Goal: Task Accomplishment & Management: Use online tool/utility

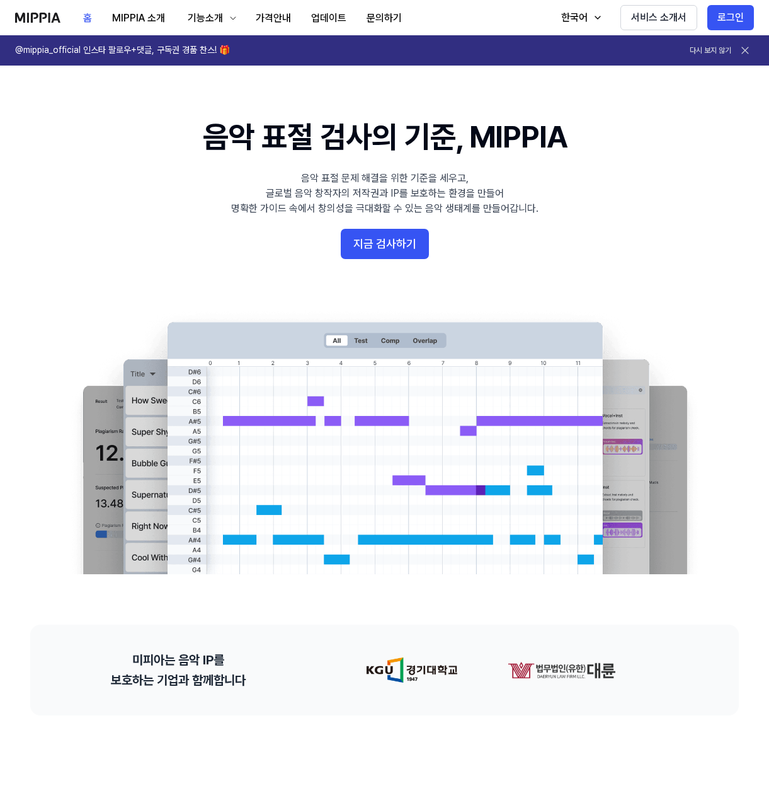
click at [749, 50] on icon at bounding box center [745, 50] width 13 height 13
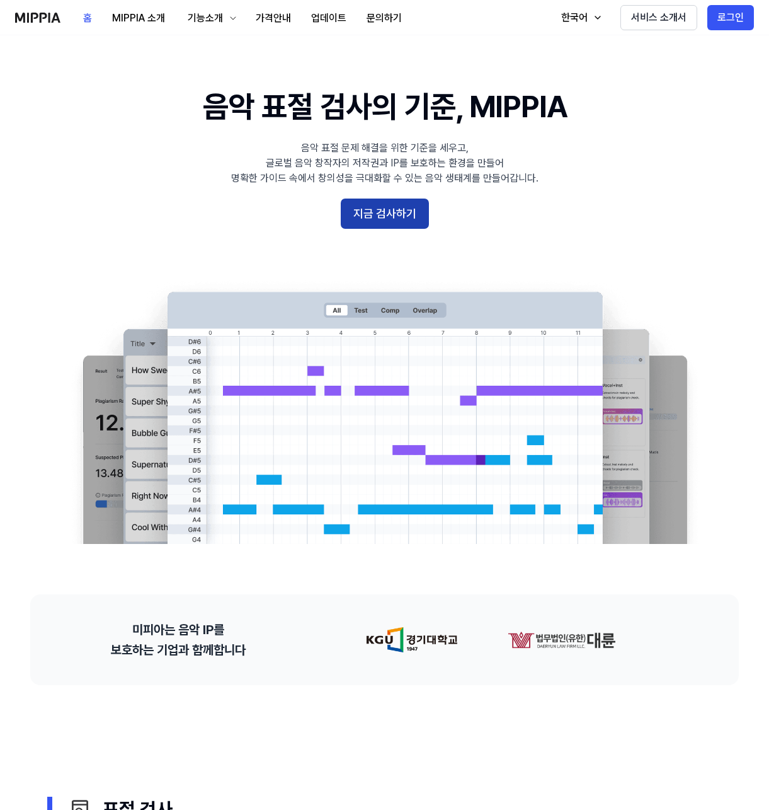
click at [369, 217] on button "지금 검사하기" at bounding box center [385, 214] width 88 height 30
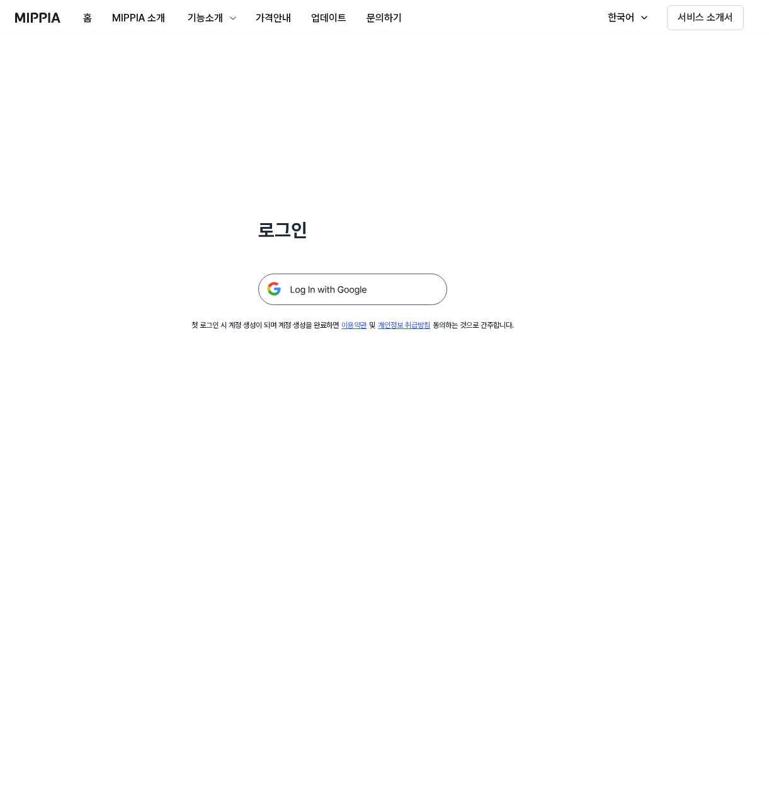
click at [333, 292] on img at bounding box center [352, 290] width 189 height 32
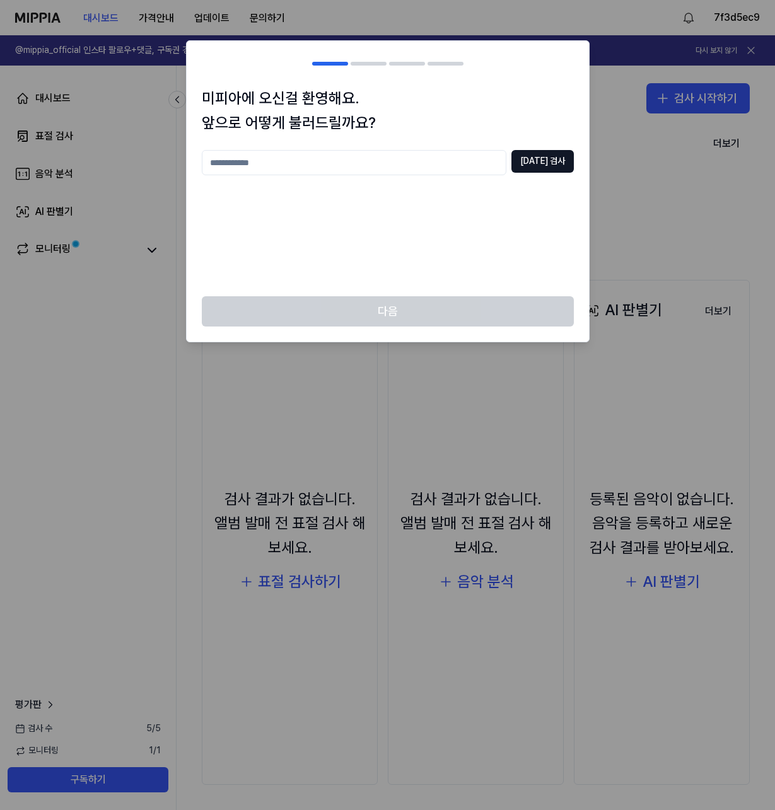
click at [355, 171] on input "text" at bounding box center [354, 162] width 304 height 25
type input "*"
type input "********"
click at [550, 166] on button "[DATE] 검사" at bounding box center [542, 161] width 62 height 23
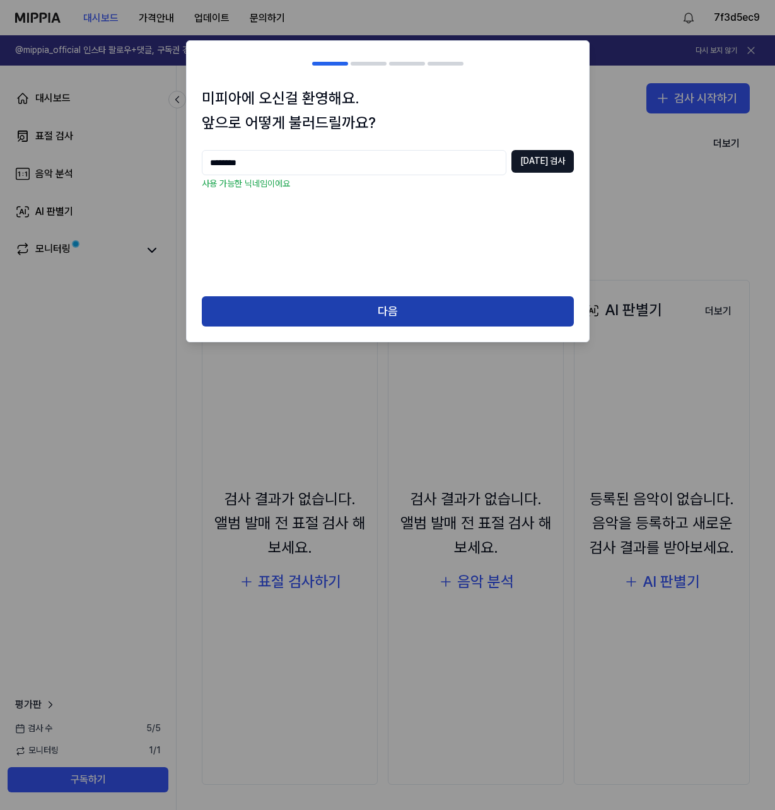
click at [361, 304] on button "다음" at bounding box center [388, 311] width 372 height 30
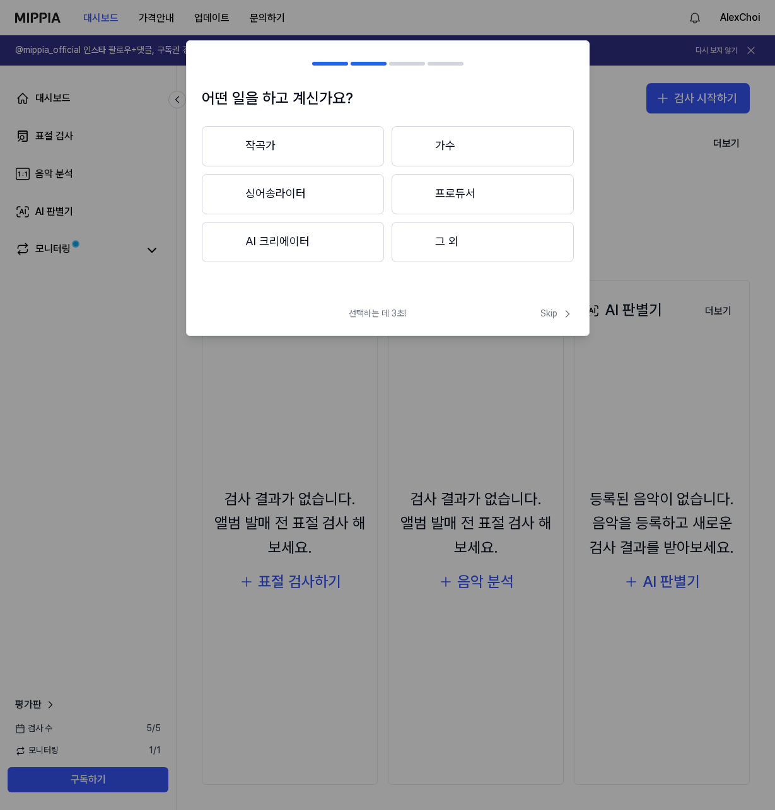
click at [326, 243] on button "AI 크리에이터" at bounding box center [293, 242] width 182 height 40
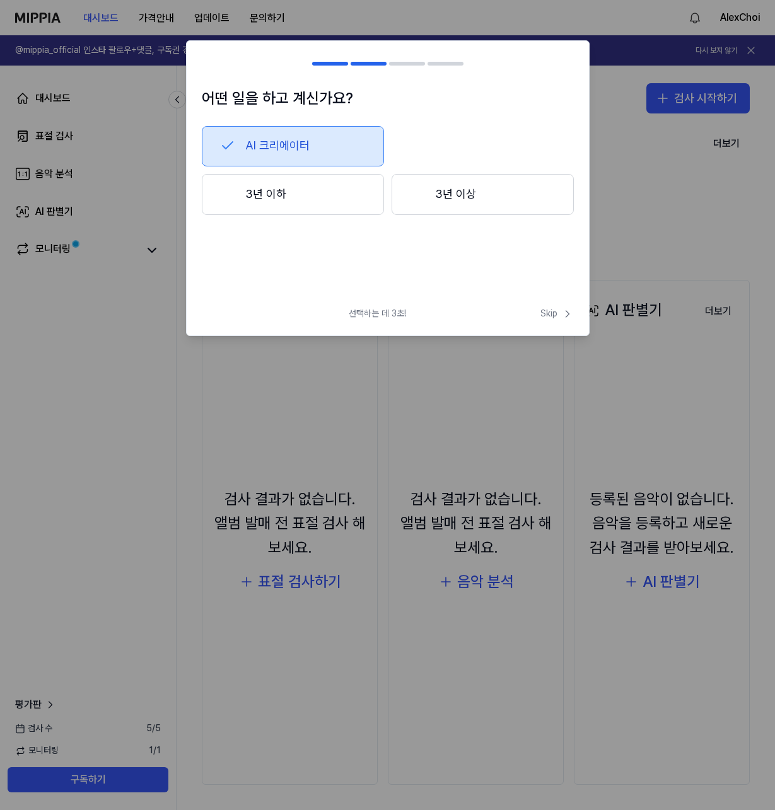
click at [297, 193] on button "3년 이하" at bounding box center [293, 195] width 182 height 42
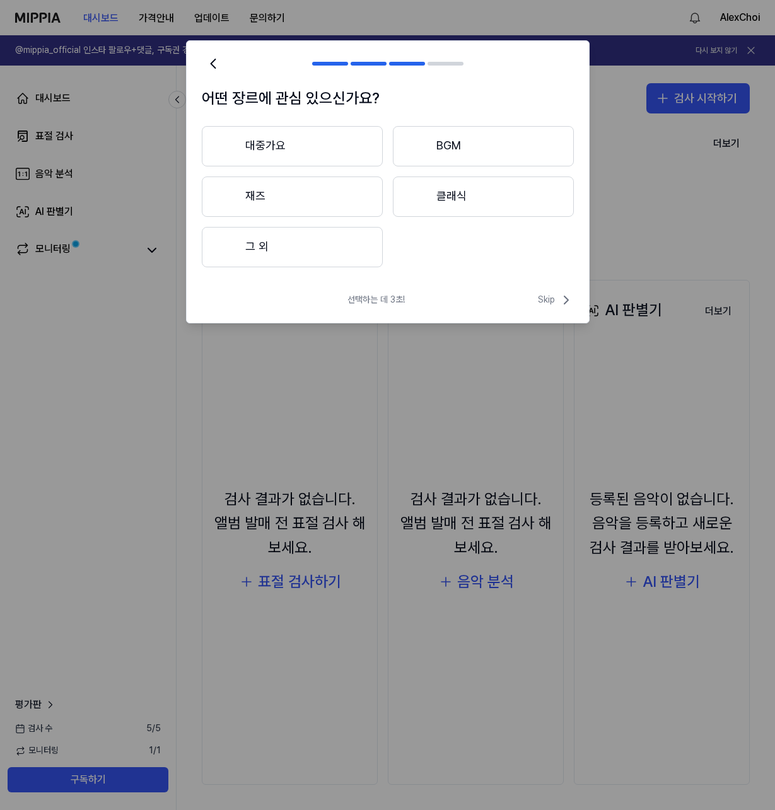
click at [312, 146] on button "대중가요" at bounding box center [292, 146] width 181 height 40
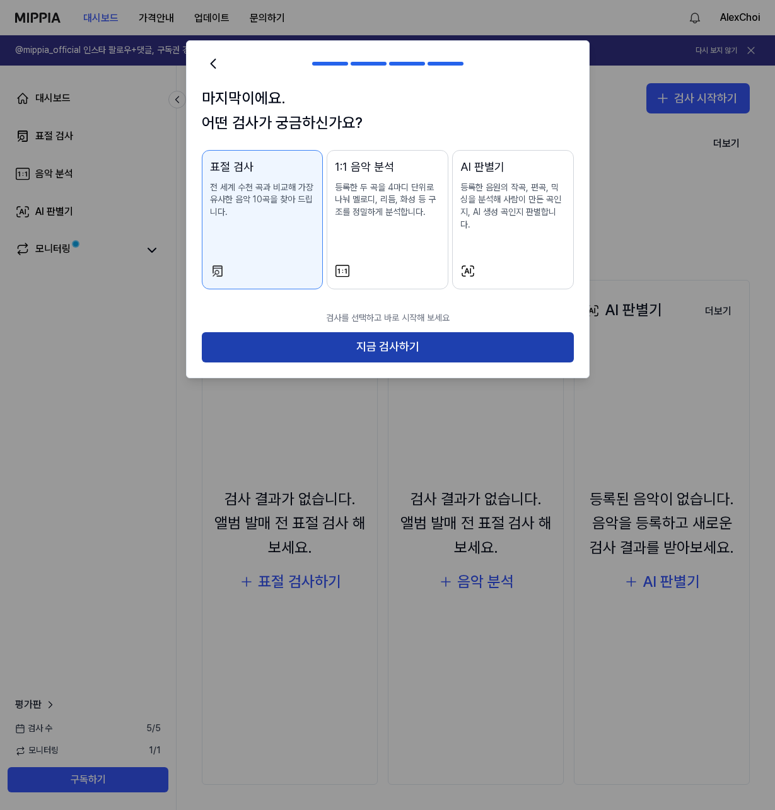
click at [316, 332] on button "지금 검사하기" at bounding box center [388, 347] width 372 height 30
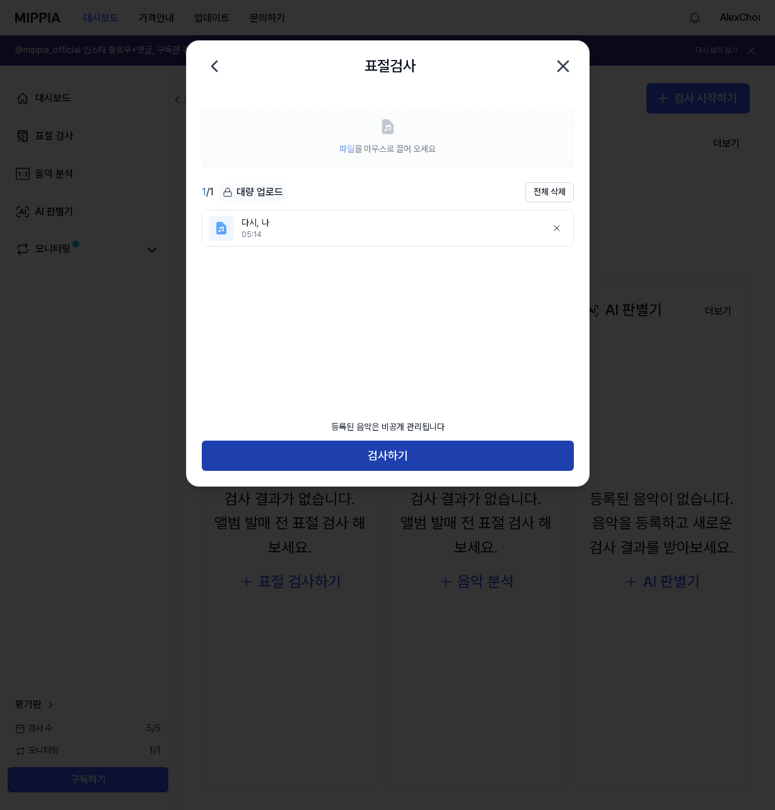
click at [388, 459] on button "검사하기" at bounding box center [388, 456] width 372 height 30
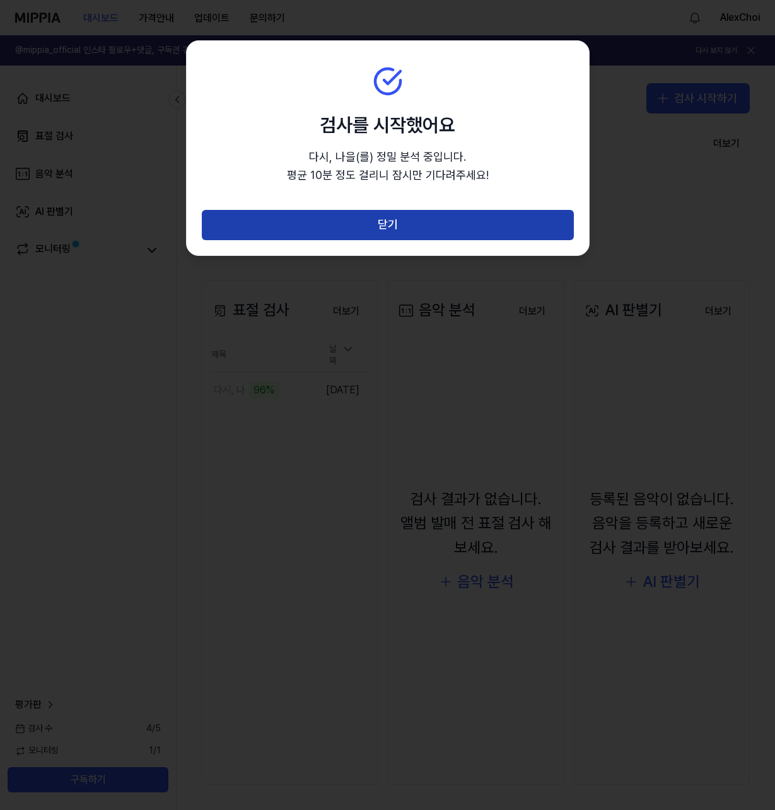
click at [309, 219] on button "닫기" at bounding box center [388, 225] width 372 height 30
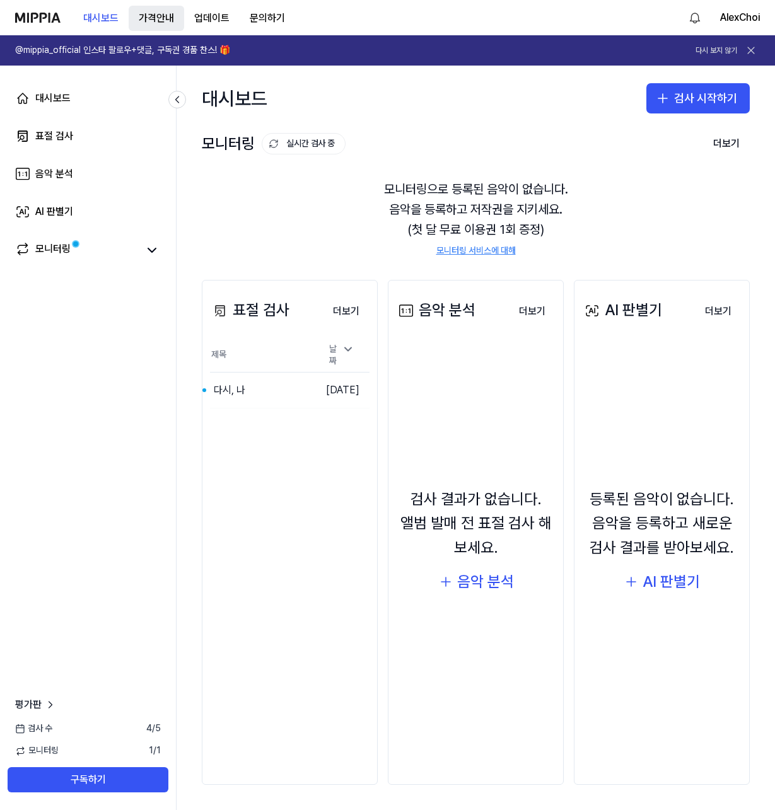
click at [151, 12] on button "가격안내" at bounding box center [156, 18] width 55 height 25
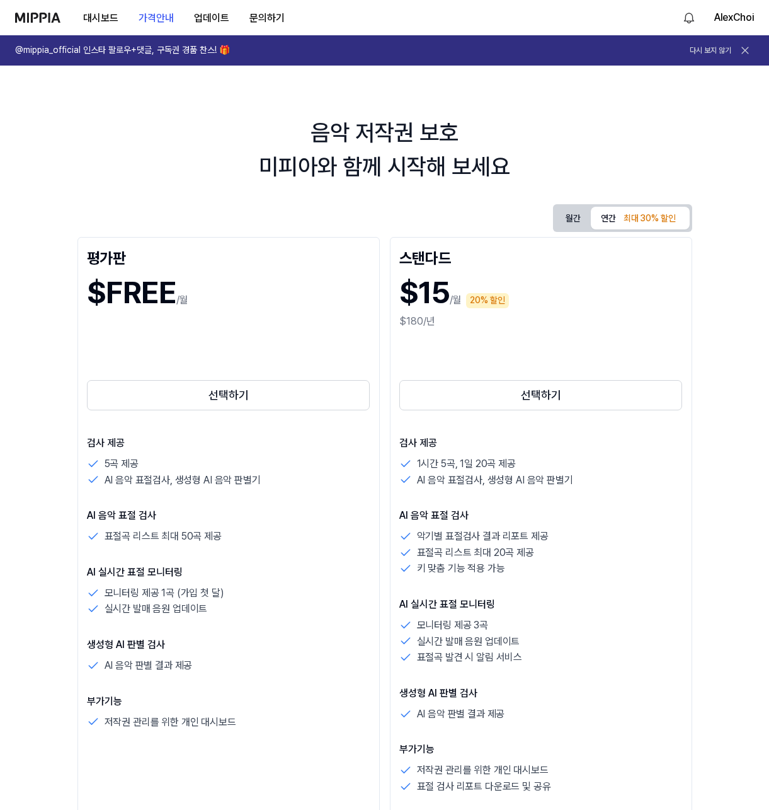
scroll to position [63, 0]
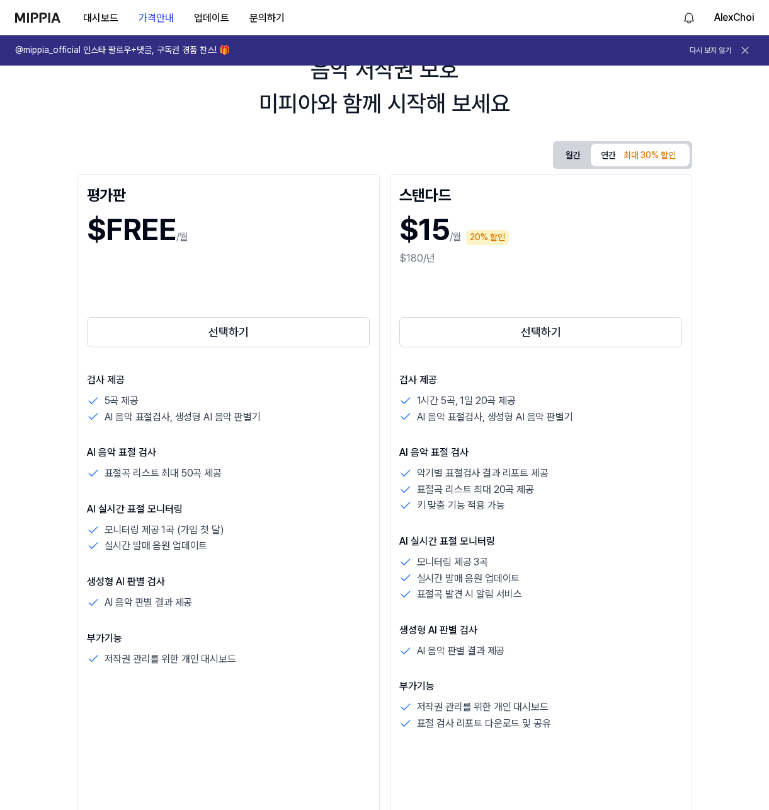
click at [574, 153] on button "월간" at bounding box center [573, 156] width 35 height 20
click at [104, 24] on button "대시보드" at bounding box center [100, 18] width 55 height 25
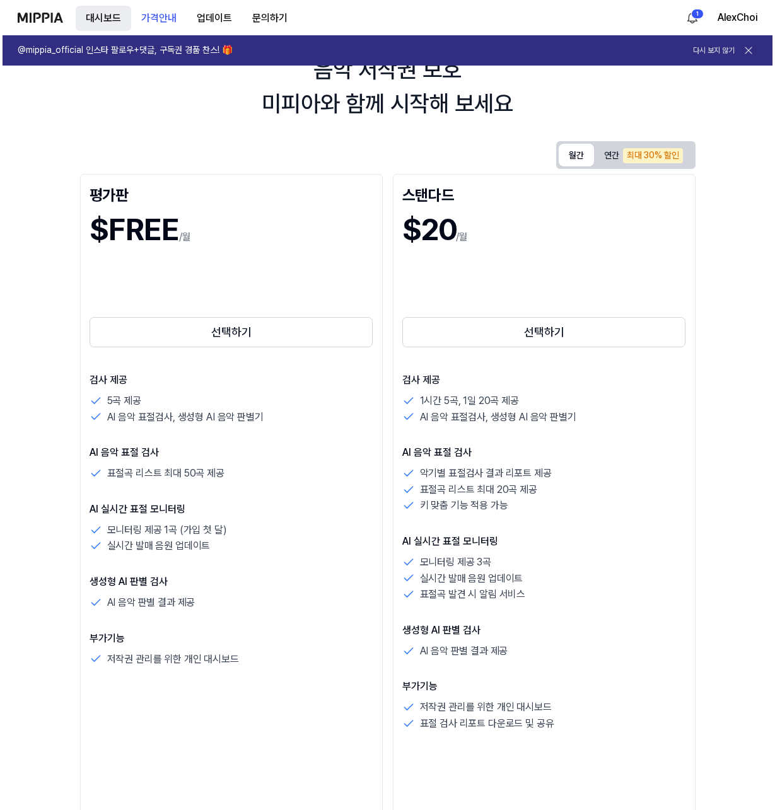
scroll to position [0, 0]
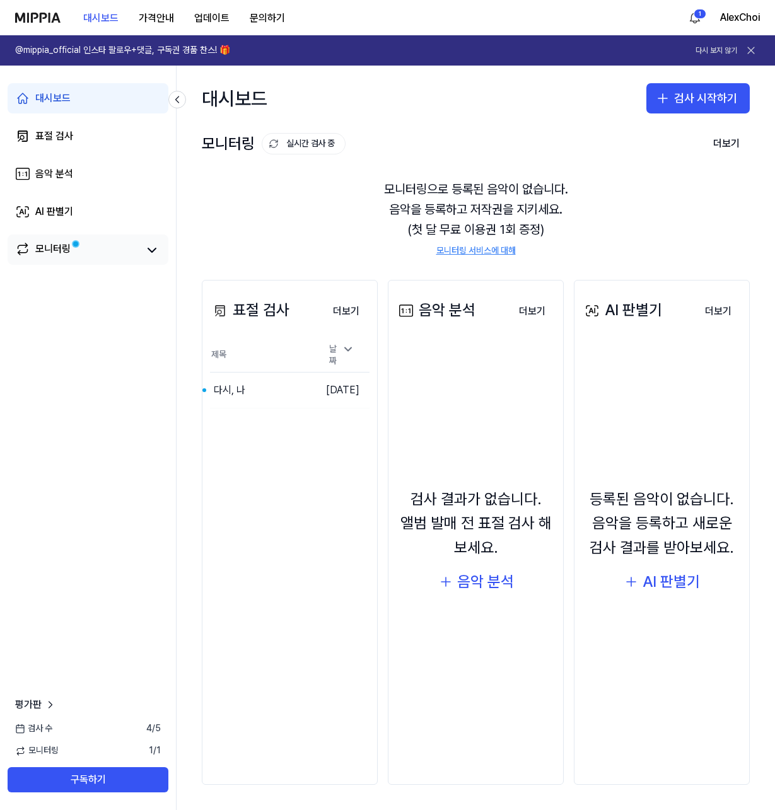
click at [55, 248] on div "모니터링" at bounding box center [52, 250] width 35 height 18
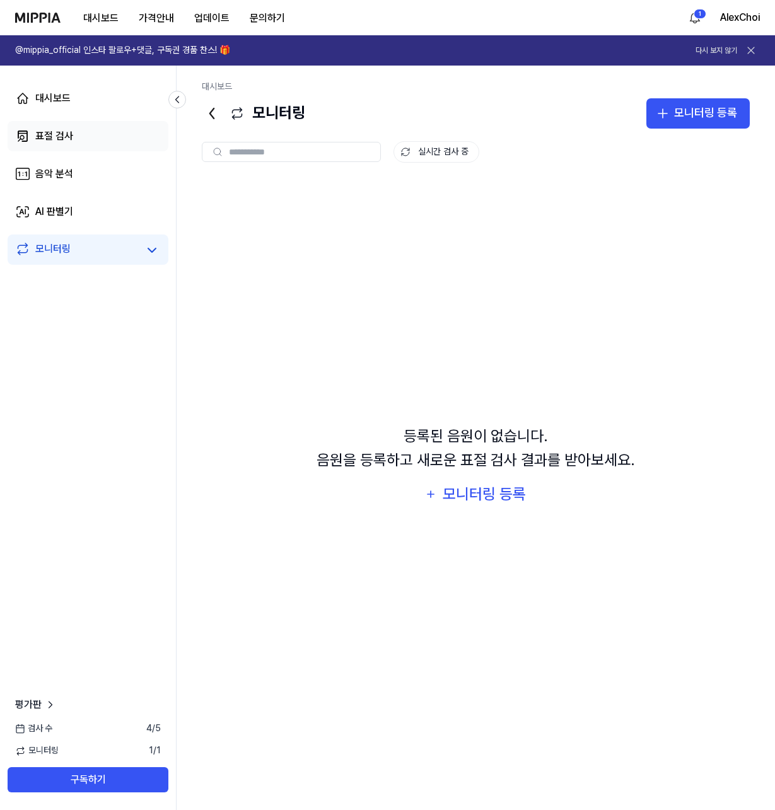
click at [74, 138] on link "표절 검사" at bounding box center [88, 136] width 161 height 30
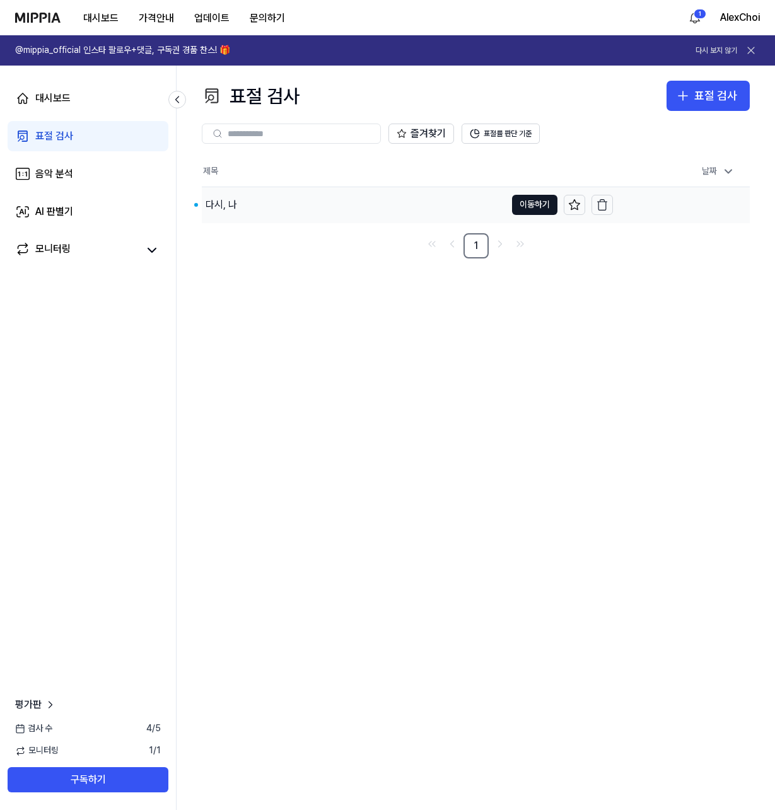
click at [237, 202] on div "다시, 나" at bounding box center [354, 204] width 304 height 35
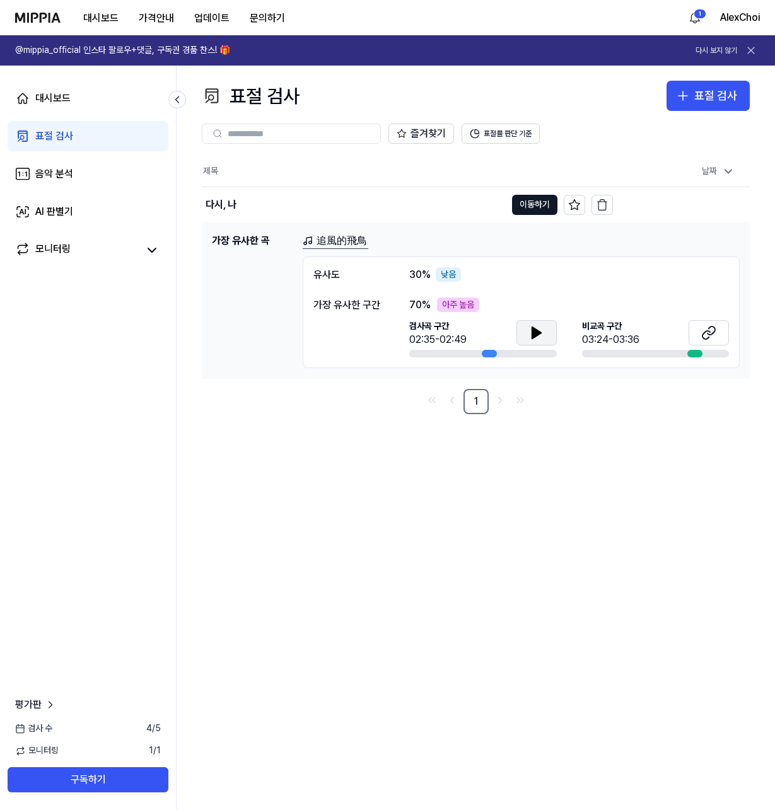
click at [534, 332] on icon at bounding box center [535, 332] width 9 height 11
click at [533, 330] on icon at bounding box center [534, 332] width 3 height 10
click at [710, 332] on icon at bounding box center [706, 334] width 8 height 8
click at [532, 337] on icon at bounding box center [535, 332] width 9 height 11
click at [541, 337] on icon at bounding box center [536, 332] width 15 height 15
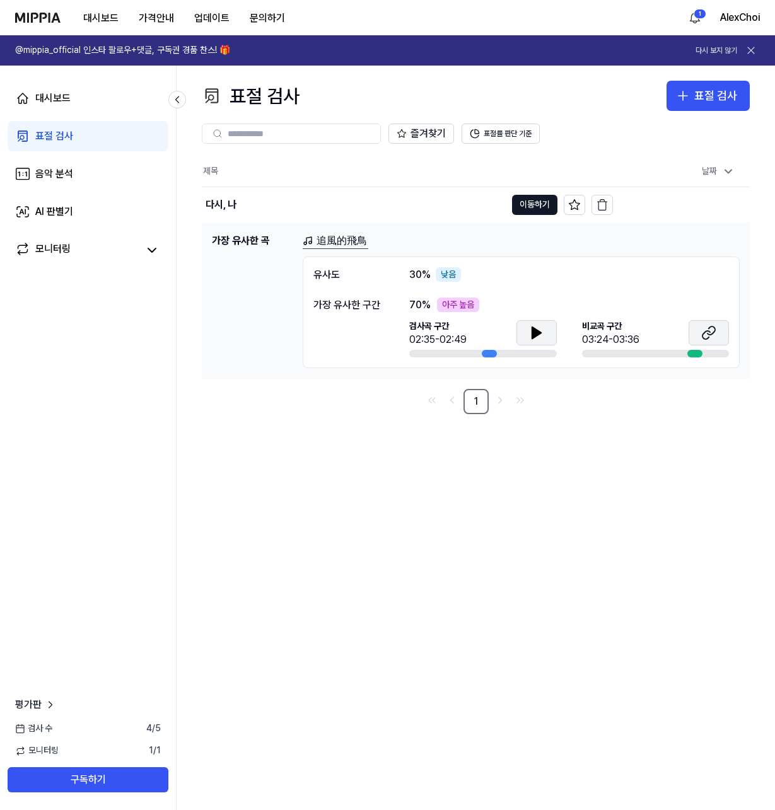
click at [715, 329] on icon at bounding box center [711, 330] width 8 height 8
click at [524, 335] on button at bounding box center [536, 332] width 40 height 25
click at [538, 340] on icon at bounding box center [536, 332] width 15 height 15
click at [696, 16] on html "대시보드 가격안내 업데이트 문의하기 1 AlexChoi @mippia_official 인스타 팔로우+댓글, 구독권 경품 찬스! 🎁 다시 보지 …" at bounding box center [387, 405] width 775 height 810
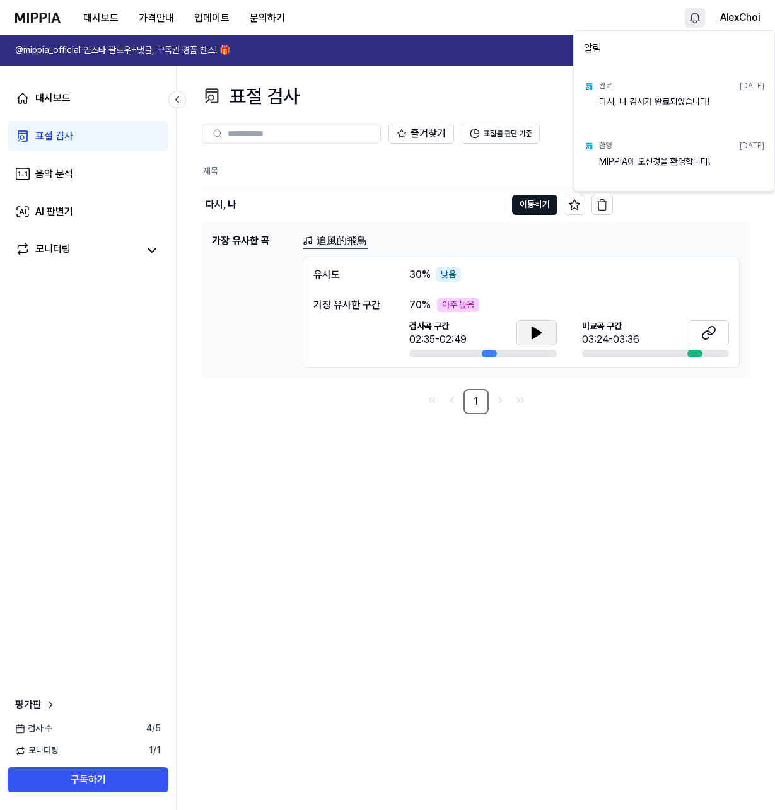
click at [342, 425] on html "대시보드 가격안내 업데이트 문의하기 AlexChoi @mippia_official 인스타 팔로우+댓글, 구독권 경품 찬스! 🎁 다시 보지 않기…" at bounding box center [387, 405] width 775 height 810
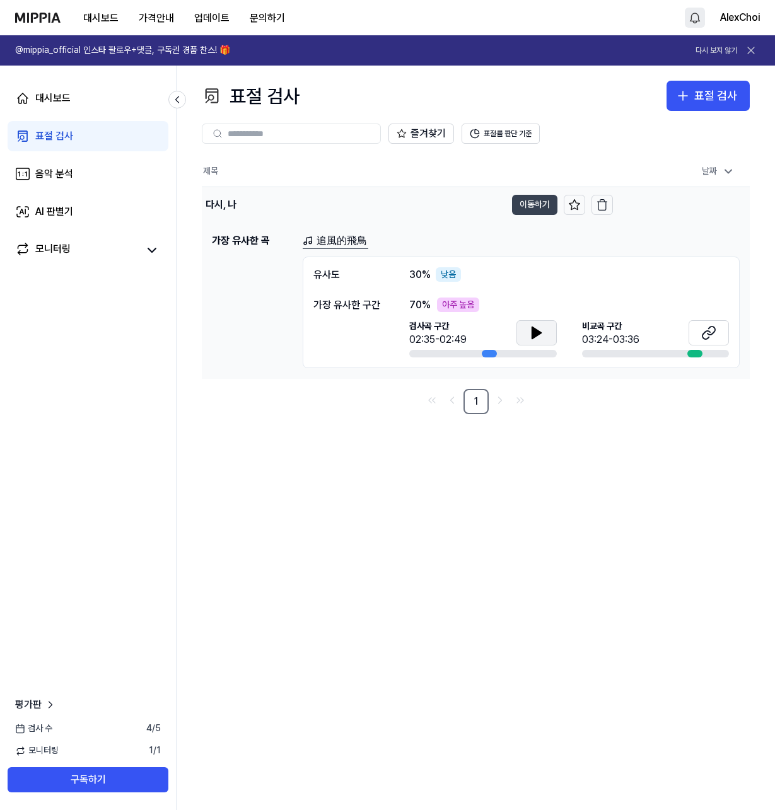
click at [537, 205] on button "이동하기" at bounding box center [534, 205] width 45 height 20
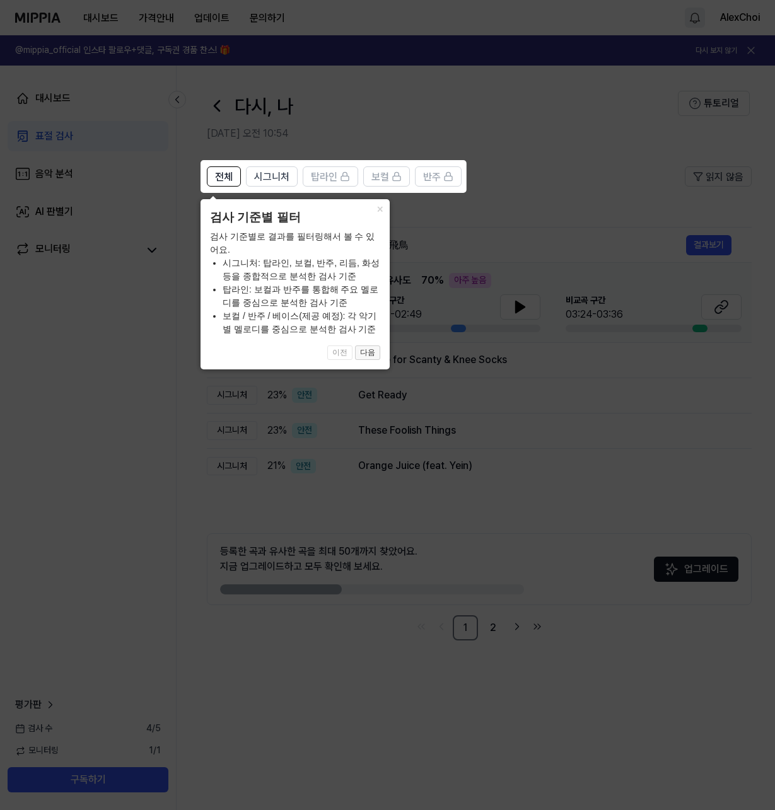
click at [369, 352] on button "다음" at bounding box center [367, 352] width 25 height 15
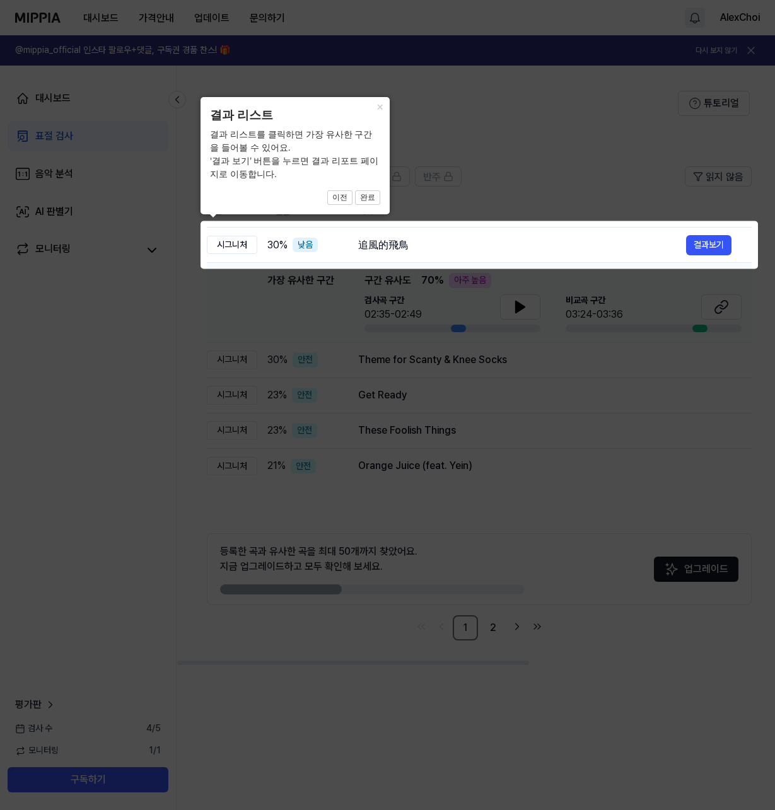
click at [490, 307] on icon at bounding box center [387, 405] width 775 height 810
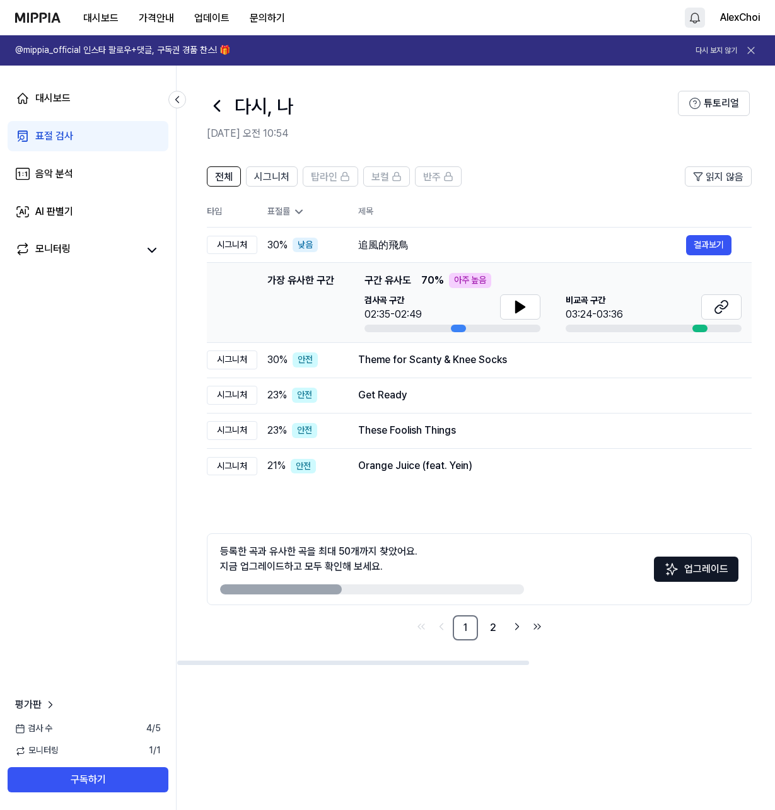
drag, startPoint x: 278, startPoint y: 589, endPoint x: 452, endPoint y: 589, distance: 173.9
click at [452, 589] on div at bounding box center [372, 589] width 304 height 10
click at [487, 630] on link "2" at bounding box center [492, 627] width 25 height 25
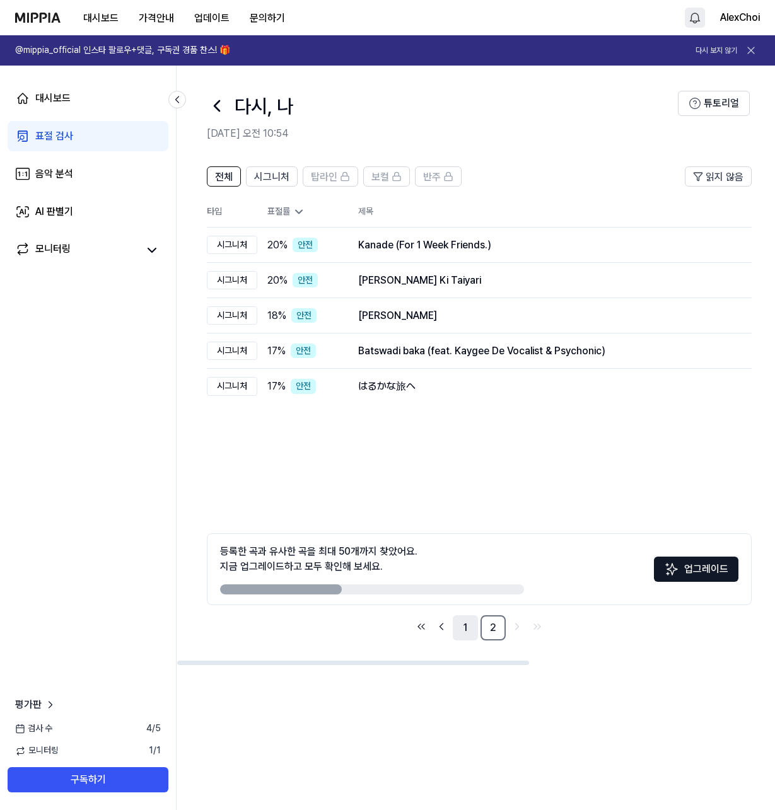
click at [471, 630] on link "1" at bounding box center [464, 627] width 25 height 25
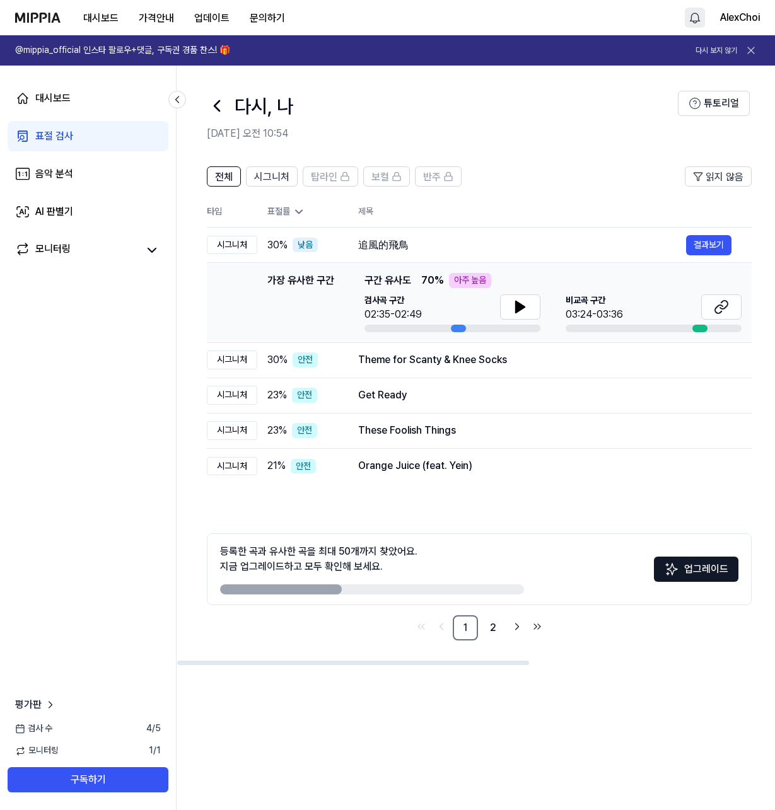
click at [254, 640] on div "전체 시그니처 탑라인 보컬 반주 읽지 않음 전체 시그니처 탑라인 보컬 반주 타입 표절률 제목 표절률 읽지 않음 시그니처 30 % 낮음 追風的飛…" at bounding box center [684, 410] width 1016 height 512
click at [370, 110] on div "다시, 나" at bounding box center [442, 106] width 471 height 30
click at [71, 104] on link "대시보드" at bounding box center [88, 98] width 161 height 30
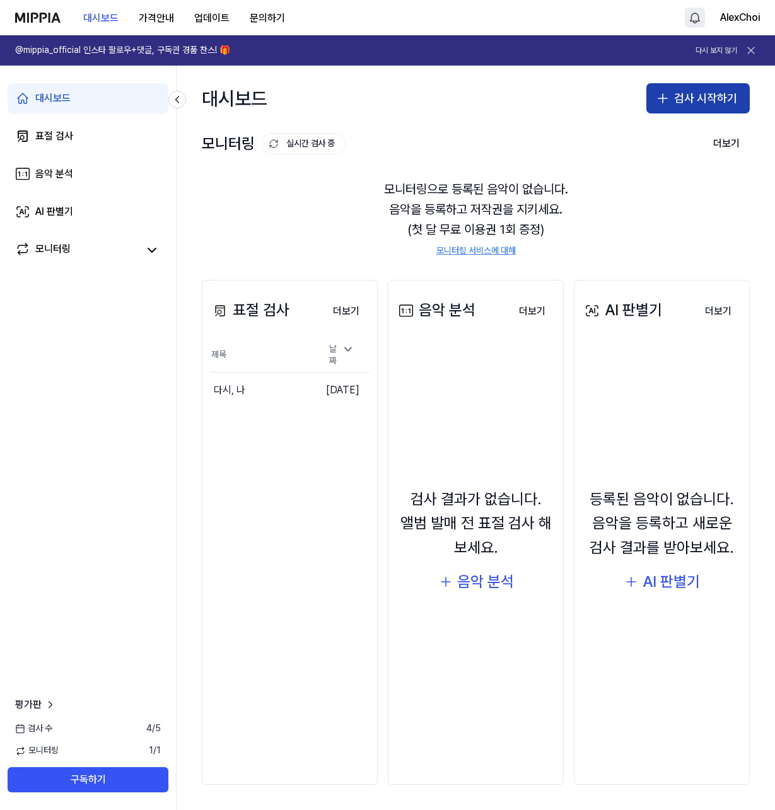
click at [691, 103] on button "검사 시작하기" at bounding box center [697, 98] width 103 height 30
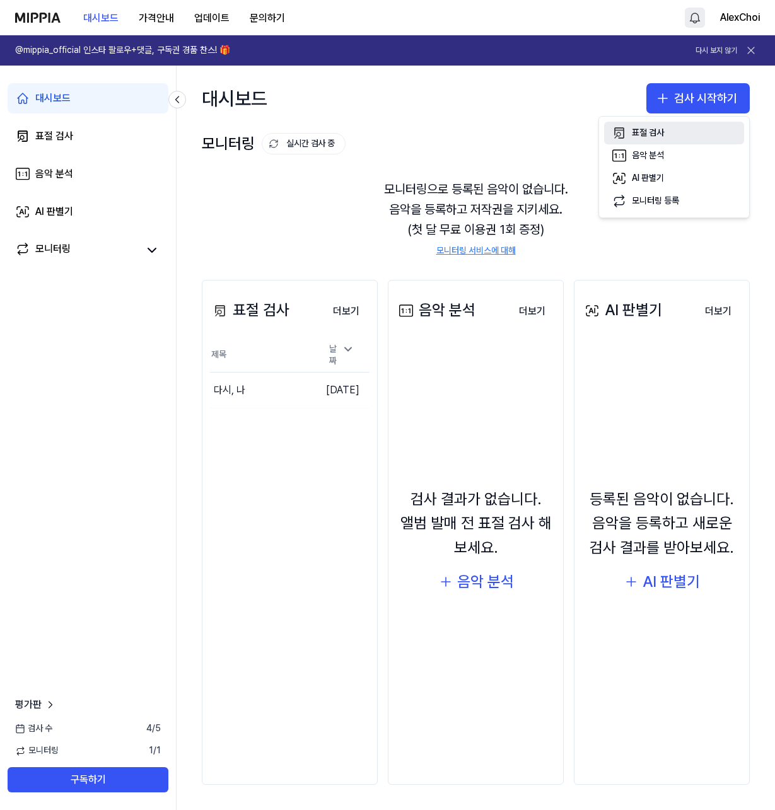
click at [673, 133] on button "표절 검사" at bounding box center [674, 133] width 140 height 23
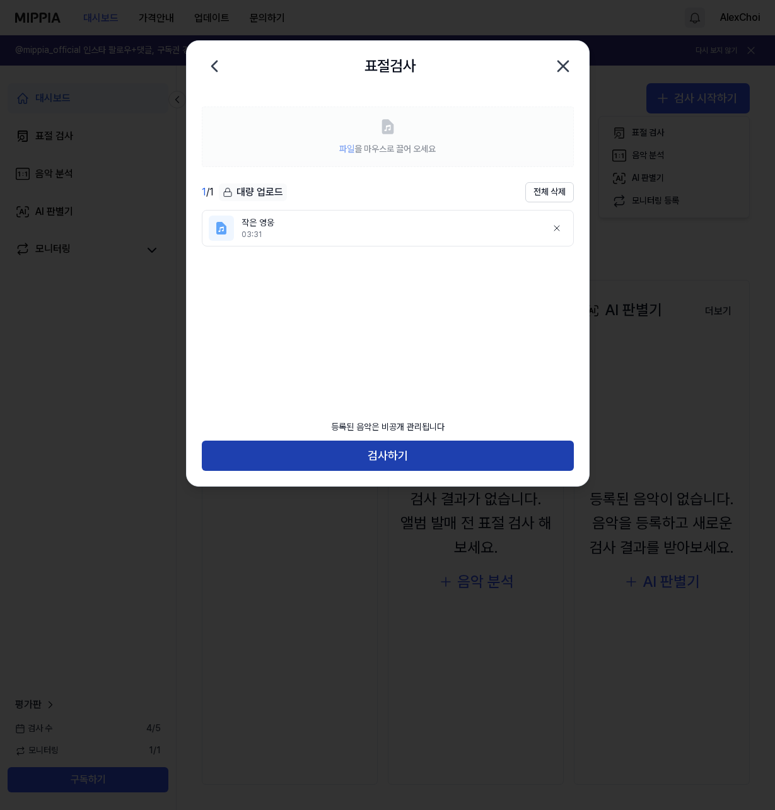
click at [381, 458] on button "검사하기" at bounding box center [388, 456] width 372 height 30
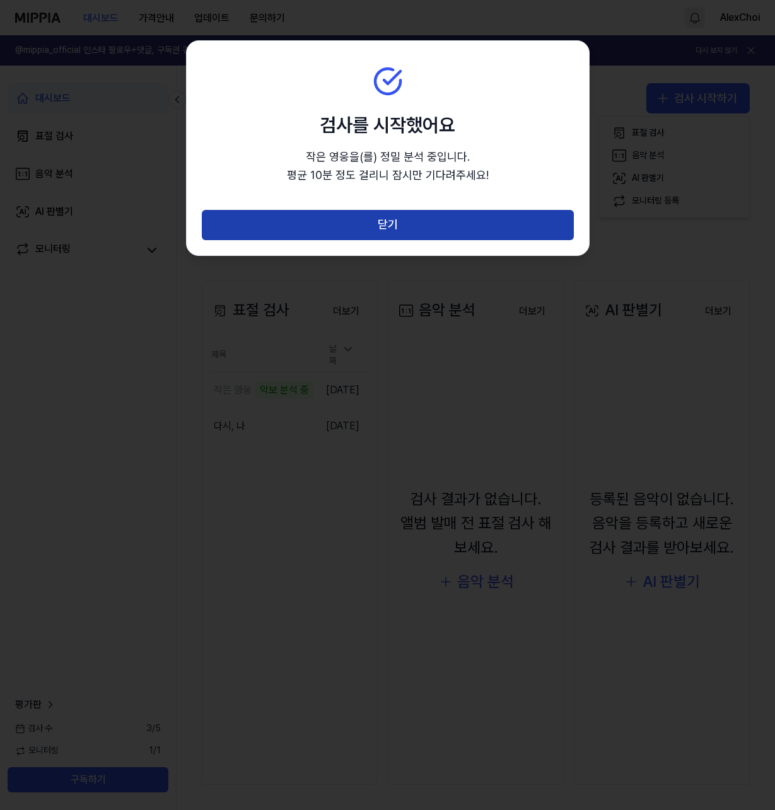
click at [343, 231] on button "닫기" at bounding box center [388, 225] width 372 height 30
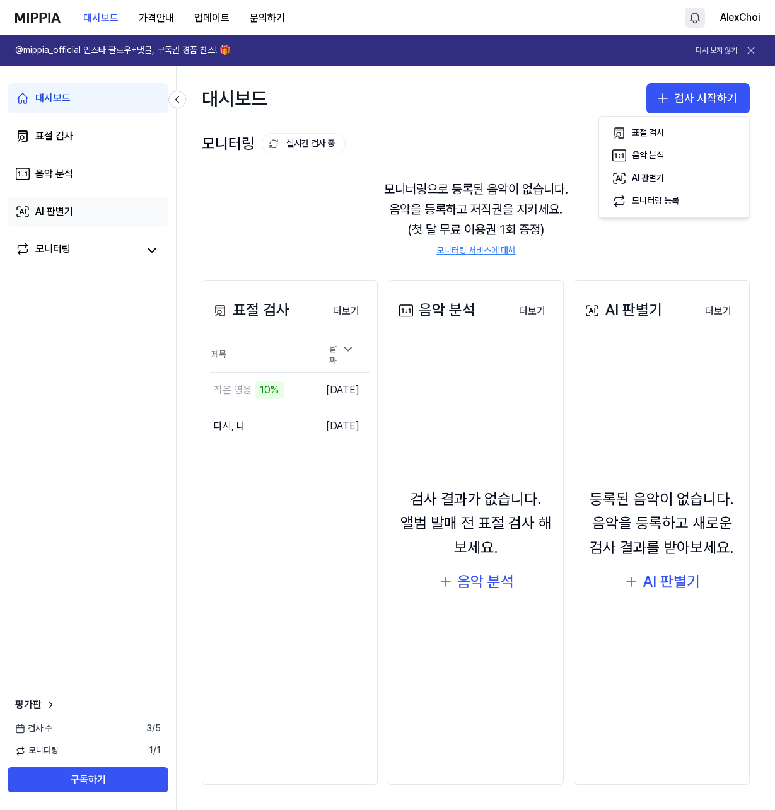
click at [48, 216] on div "AI 판별기" at bounding box center [54, 211] width 38 height 15
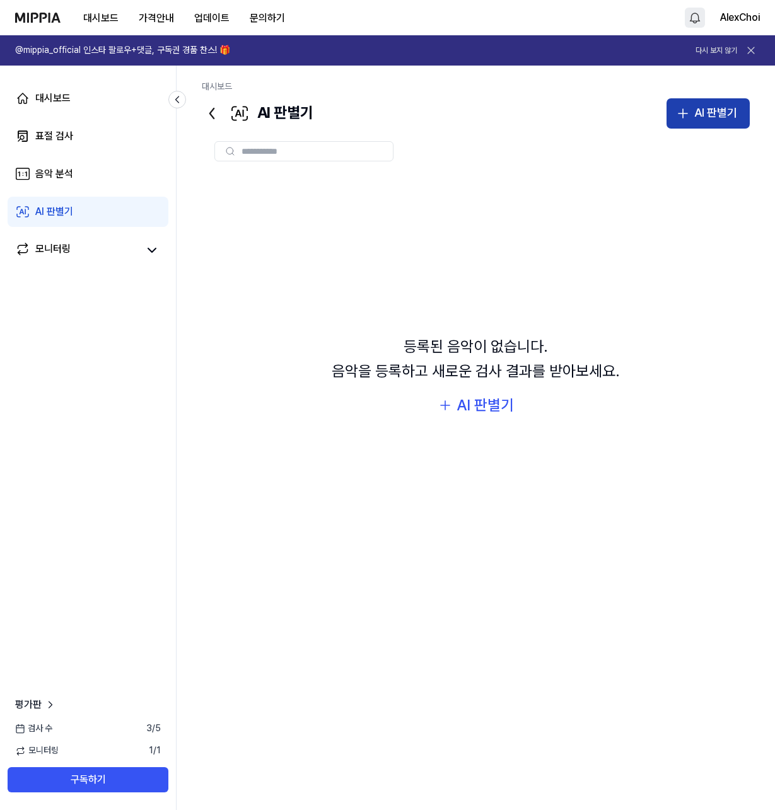
click at [698, 112] on div "AI 판별기" at bounding box center [715, 113] width 43 height 18
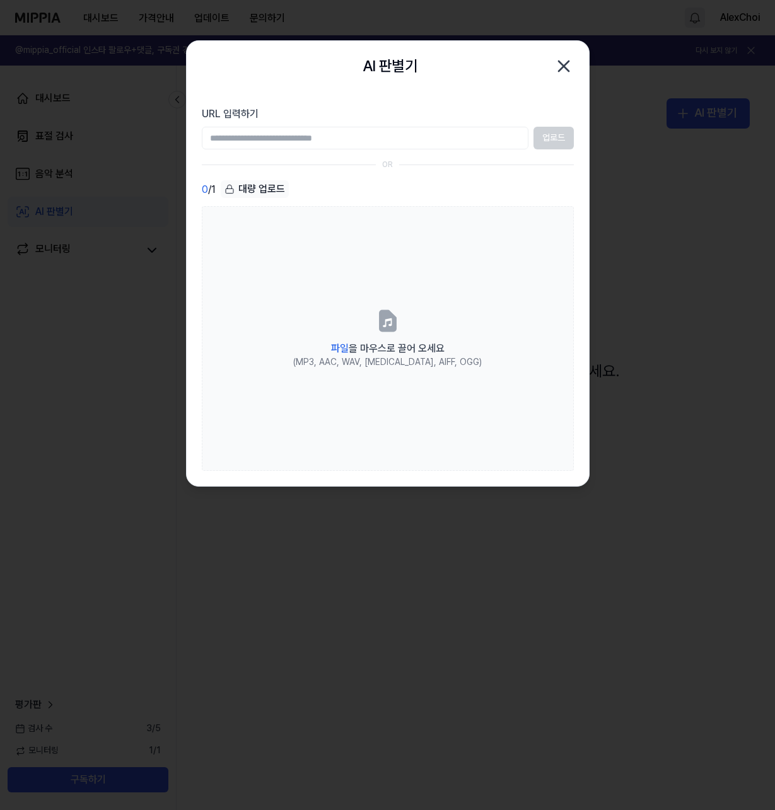
click at [565, 67] on icon "button" at bounding box center [563, 66] width 10 height 10
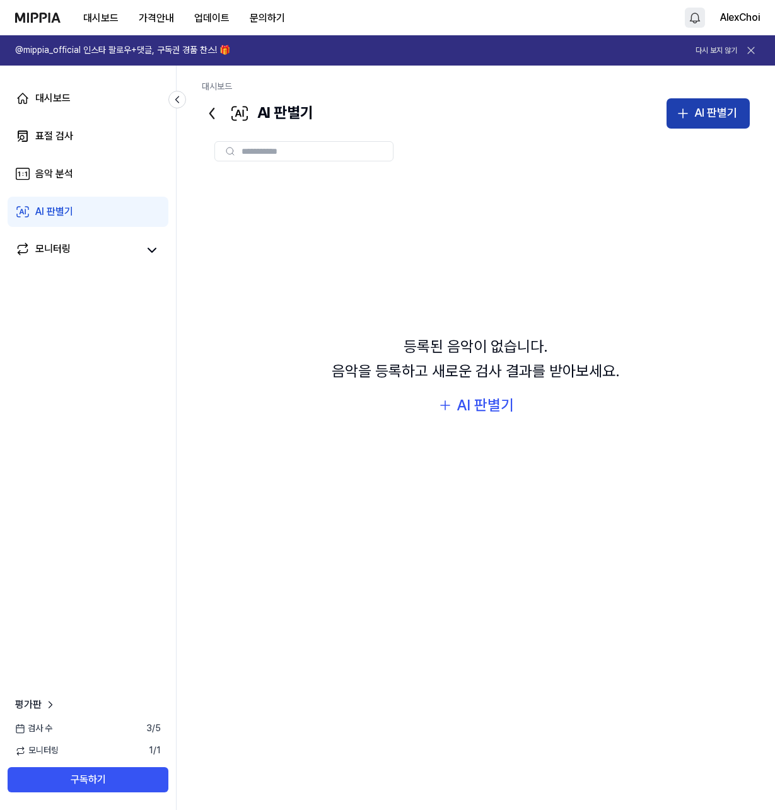
click at [688, 119] on icon "button" at bounding box center [682, 113] width 15 height 15
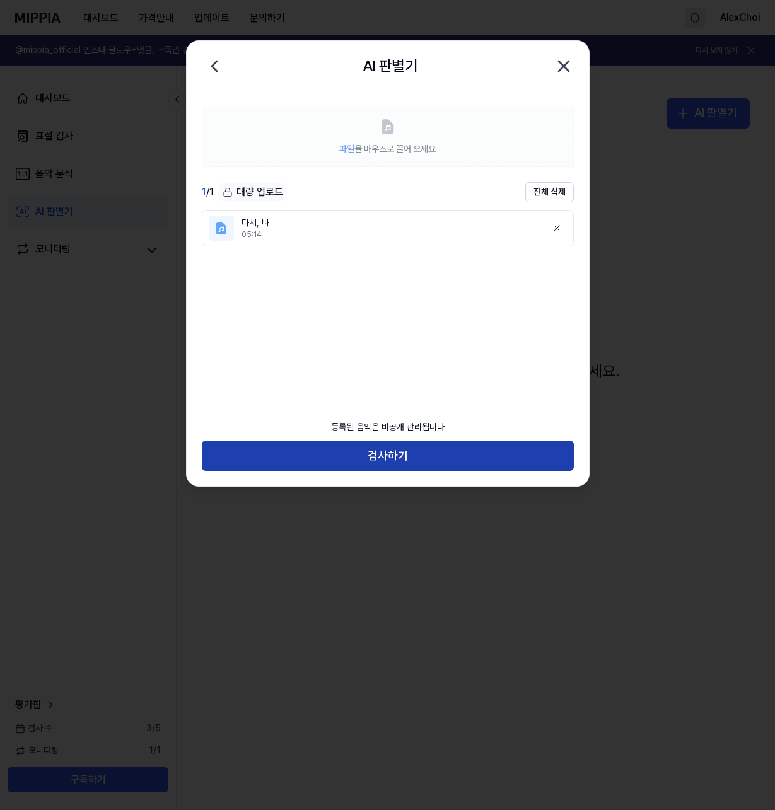
click at [374, 456] on button "검사하기" at bounding box center [388, 456] width 372 height 30
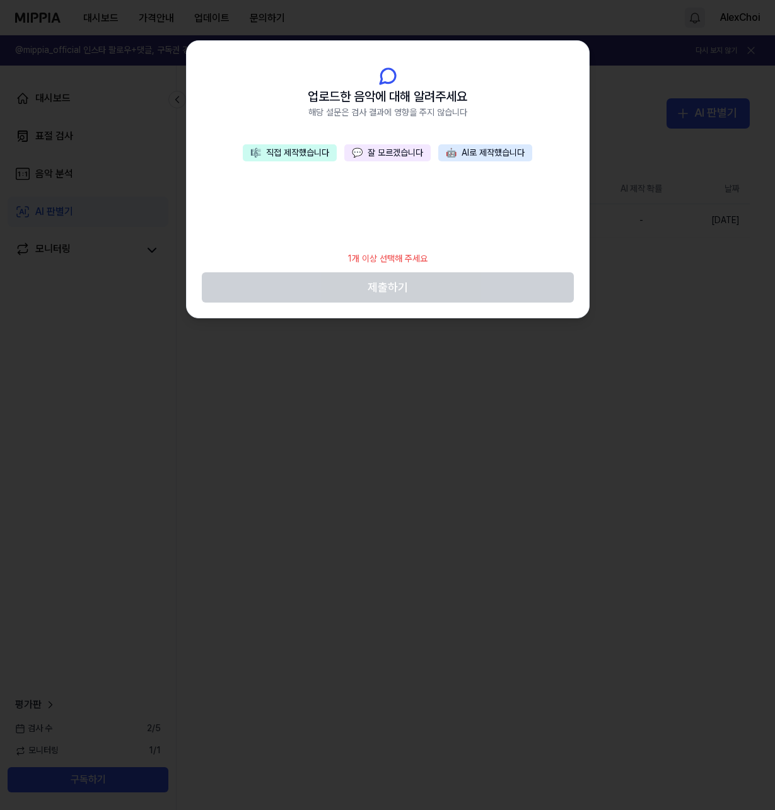
click at [467, 153] on button "🤖 AI로 제작했습니다" at bounding box center [485, 153] width 94 height 18
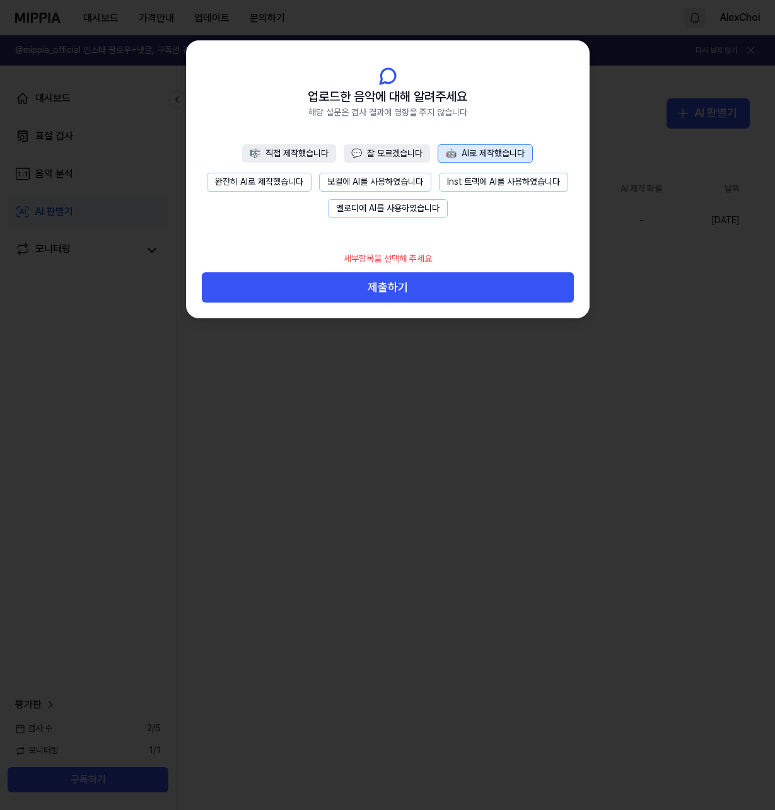
click at [363, 181] on button "보컬에 AI를 사용하였습니다" at bounding box center [375, 182] width 112 height 19
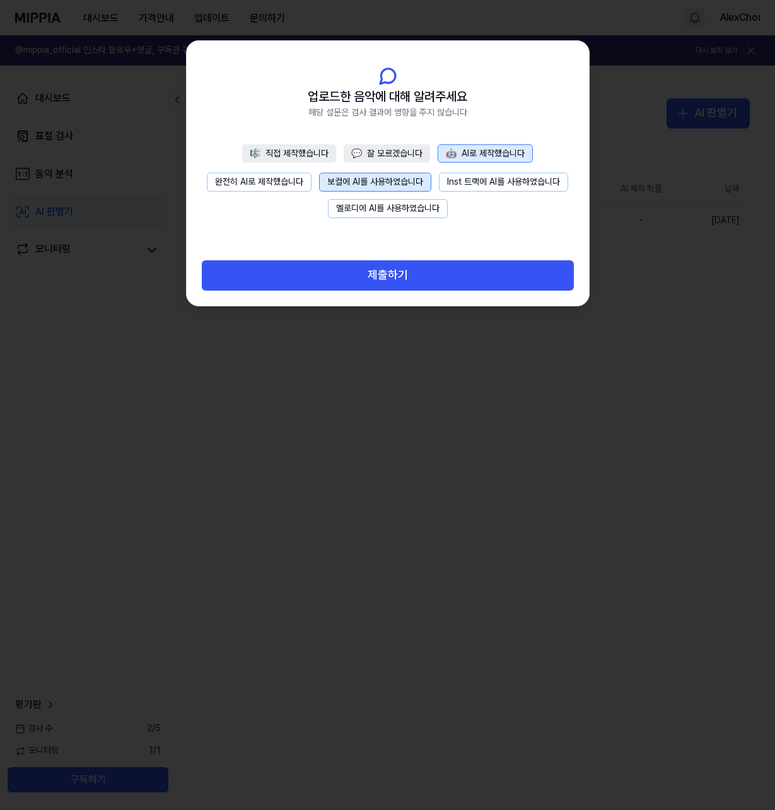
click at [367, 205] on button "멜로디에 AI를 사용하였습니다" at bounding box center [388, 208] width 120 height 19
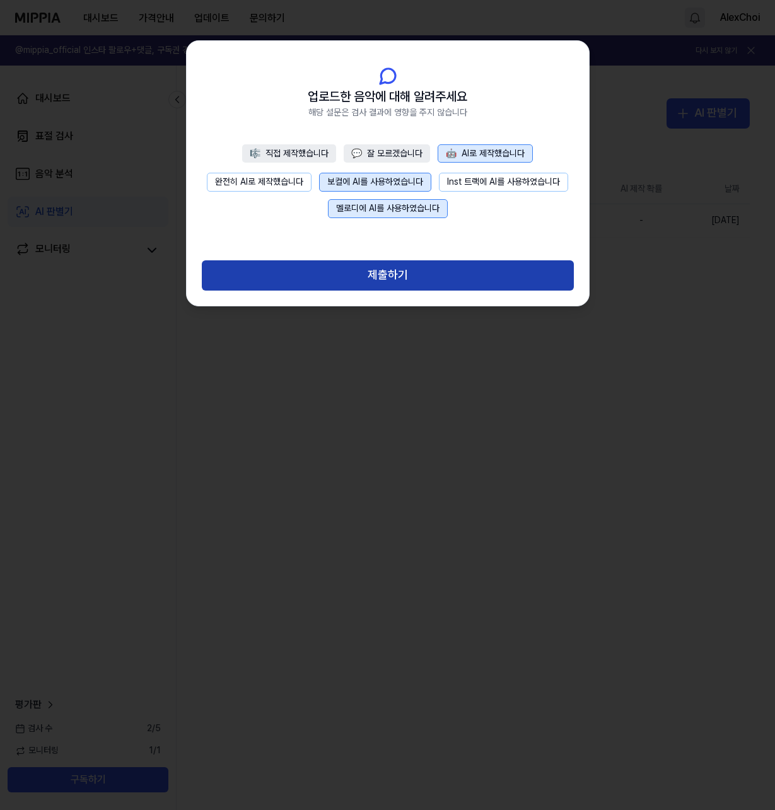
click at [359, 275] on button "제출하기" at bounding box center [388, 275] width 372 height 30
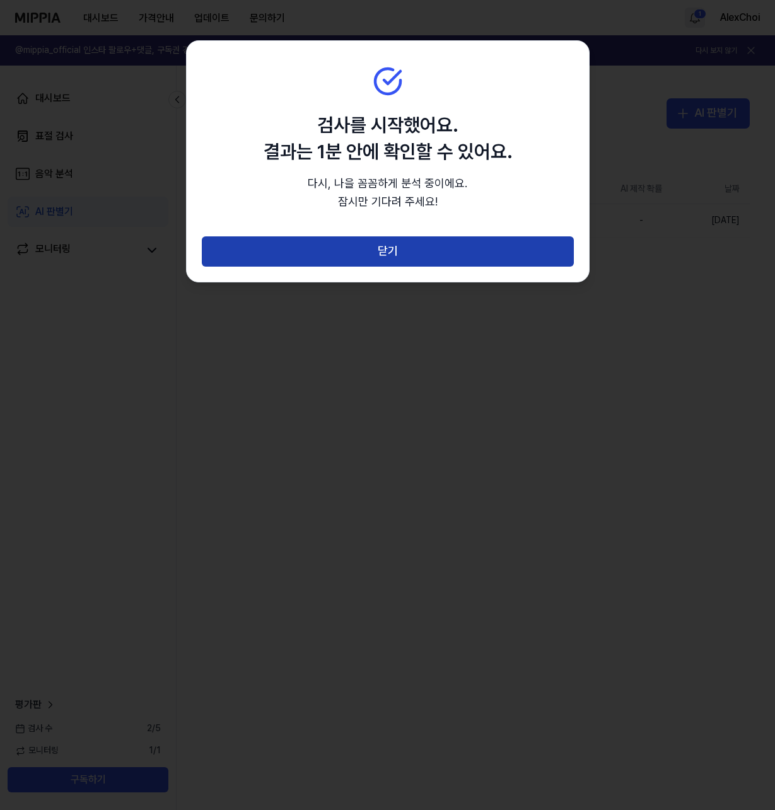
click at [354, 248] on button "닫기" at bounding box center [388, 251] width 372 height 30
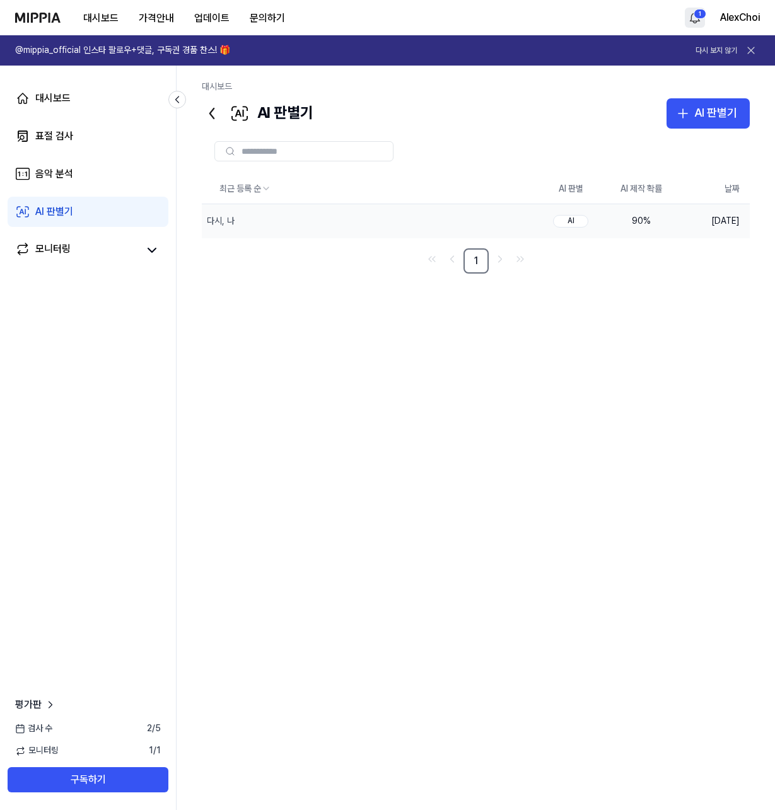
click at [577, 223] on div "AI" at bounding box center [570, 221] width 35 height 13
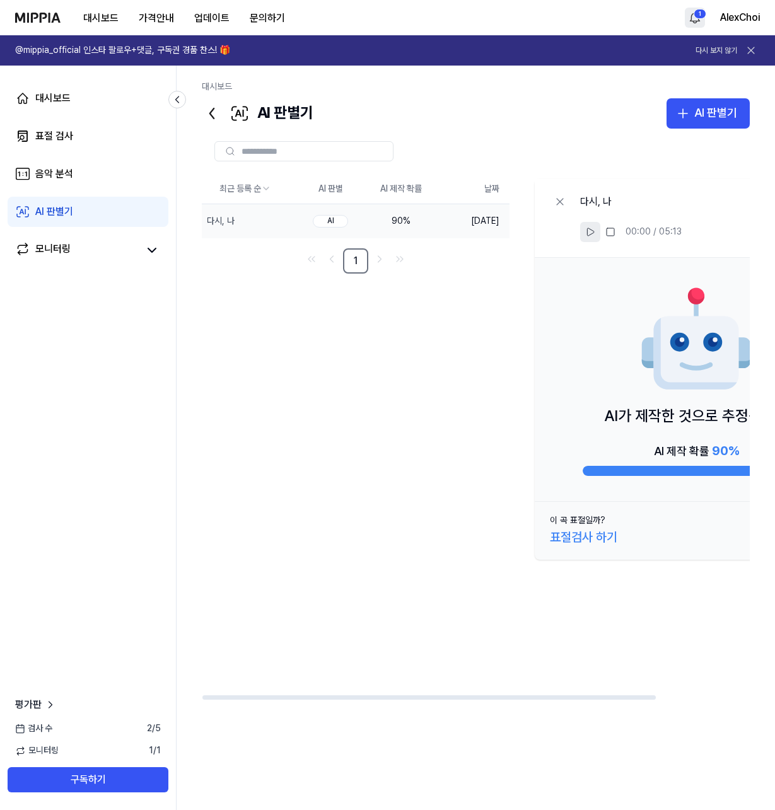
click at [587, 231] on icon at bounding box center [590, 232] width 10 height 10
click at [564, 201] on icon at bounding box center [559, 201] width 13 height 13
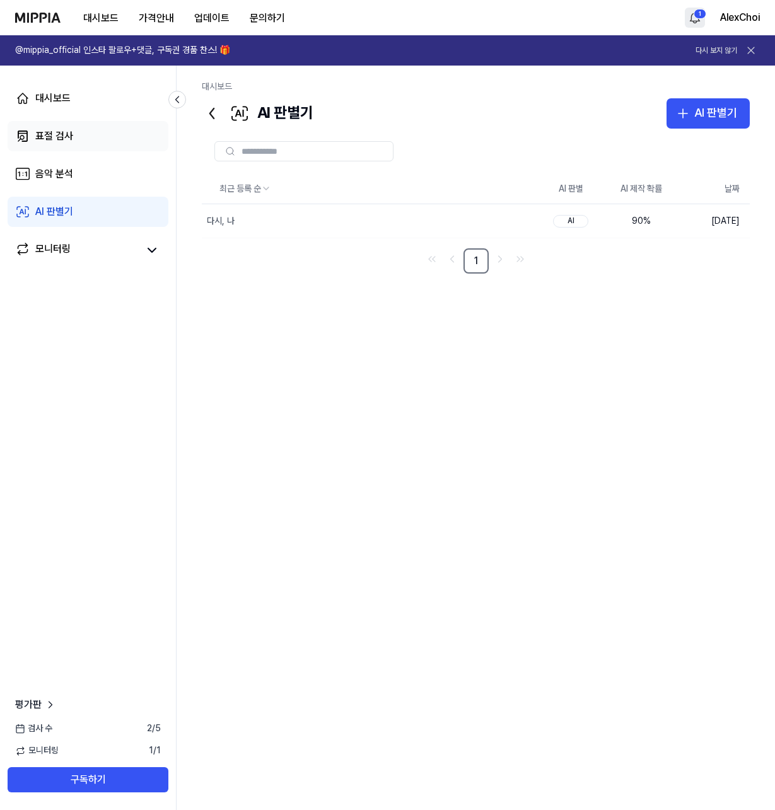
click at [74, 142] on link "표절 검사" at bounding box center [88, 136] width 161 height 30
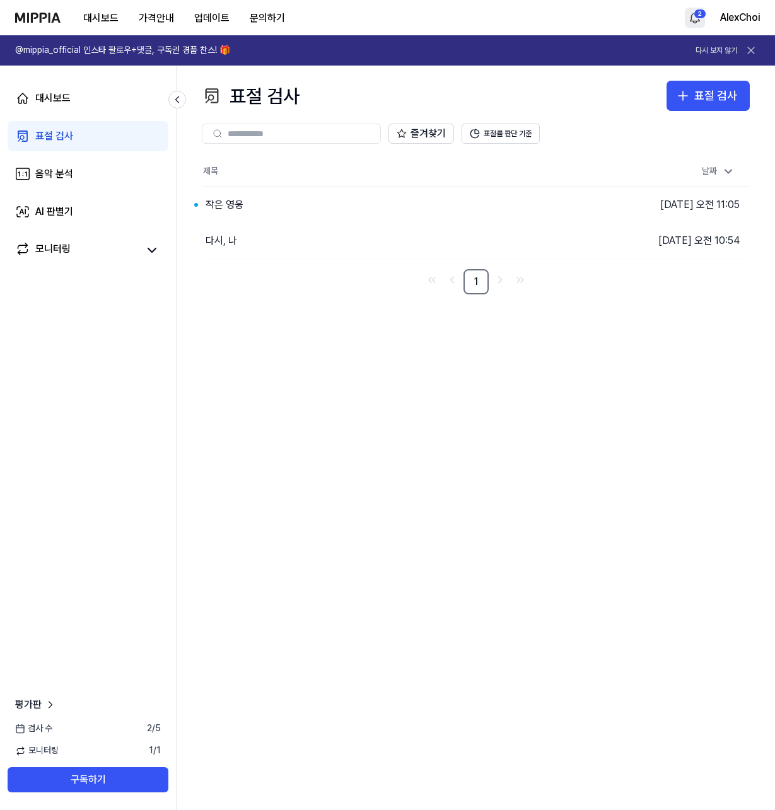
click at [383, 441] on div "표절 검사 표절 검사 표절 검사 음악 분석 AI 판별기 즐겨찾기 표절률 판단 기준 제목 날짜 작은 영웅 이동하기 [DATE] 오전 11:05 …" at bounding box center [475, 438] width 598 height 744
click at [256, 204] on div "작은 영웅" at bounding box center [354, 204] width 304 height 35
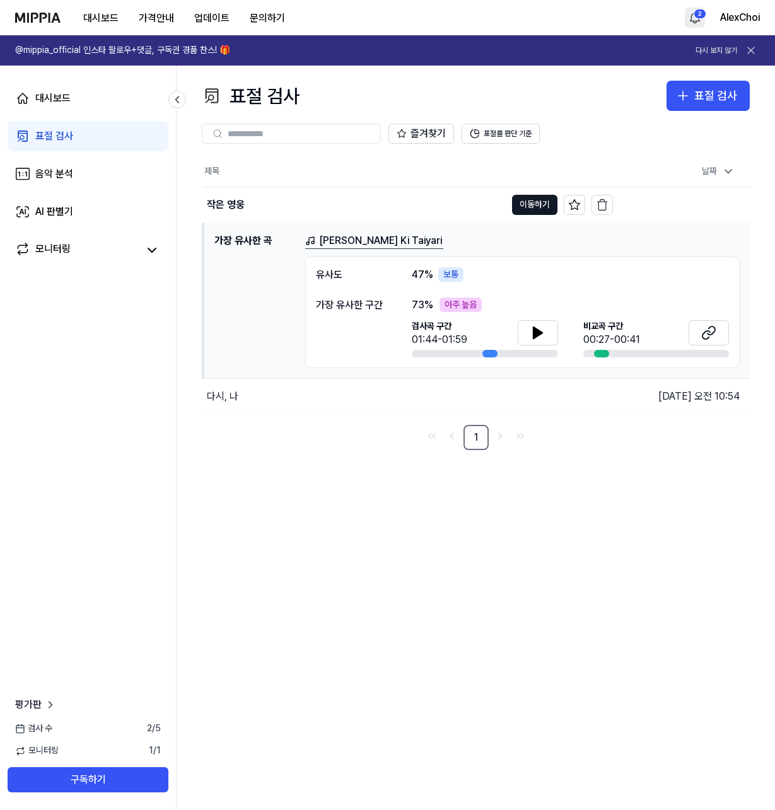
drag, startPoint x: 531, startPoint y: 329, endPoint x: 528, endPoint y: 347, distance: 18.5
click at [531, 329] on icon at bounding box center [537, 332] width 15 height 15
click at [546, 331] on button at bounding box center [537, 332] width 40 height 25
click at [710, 333] on icon at bounding box center [708, 332] width 15 height 15
click at [536, 335] on icon at bounding box center [537, 332] width 9 height 11
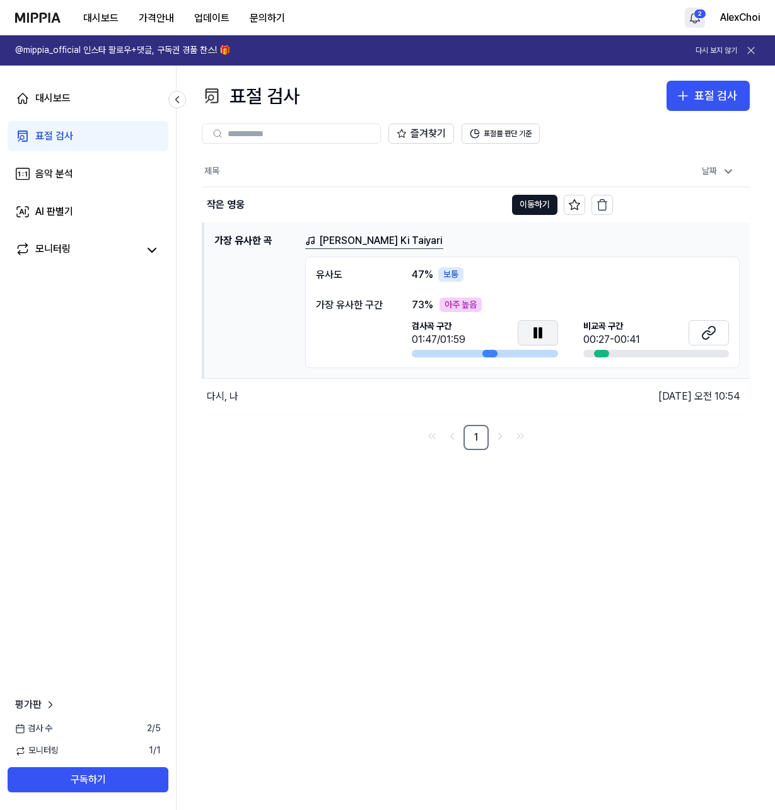
click at [536, 335] on icon at bounding box center [535, 332] width 3 height 10
click at [51, 247] on div "모니터링" at bounding box center [52, 250] width 35 height 18
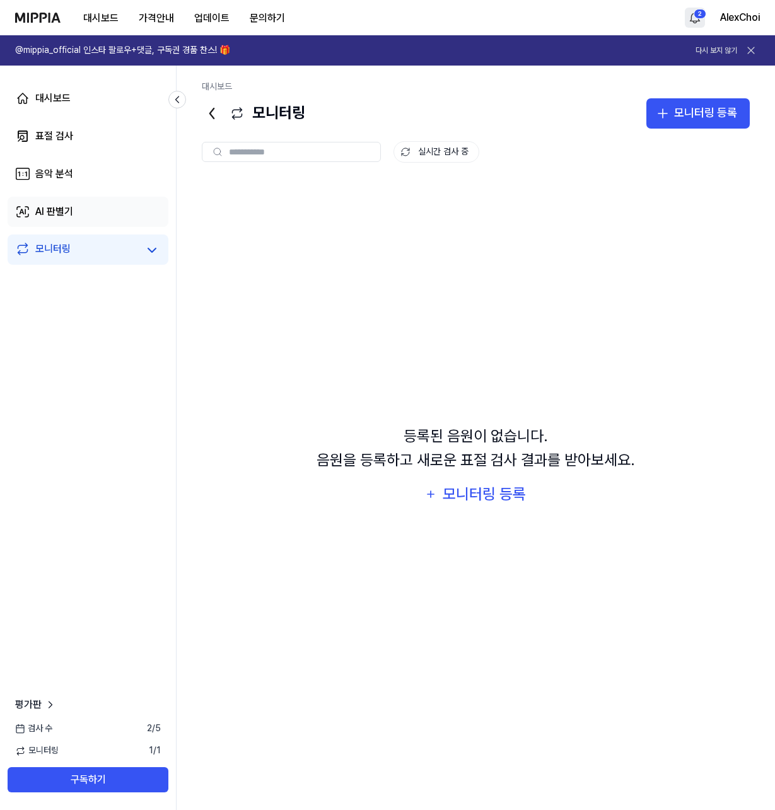
click at [59, 200] on link "AI 판별기" at bounding box center [88, 212] width 161 height 30
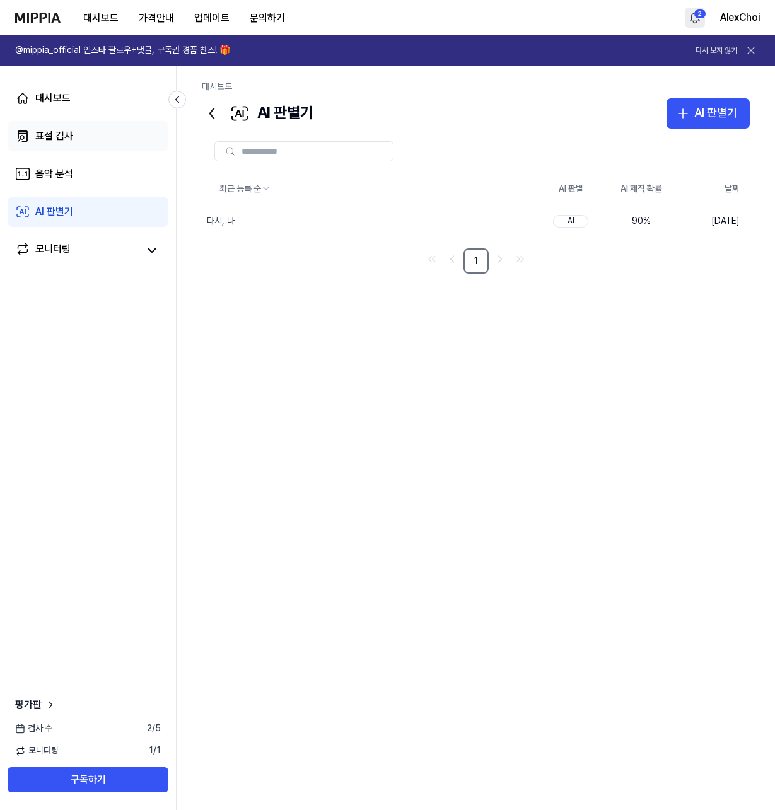
click at [57, 136] on div "표절 검사" at bounding box center [54, 136] width 38 height 15
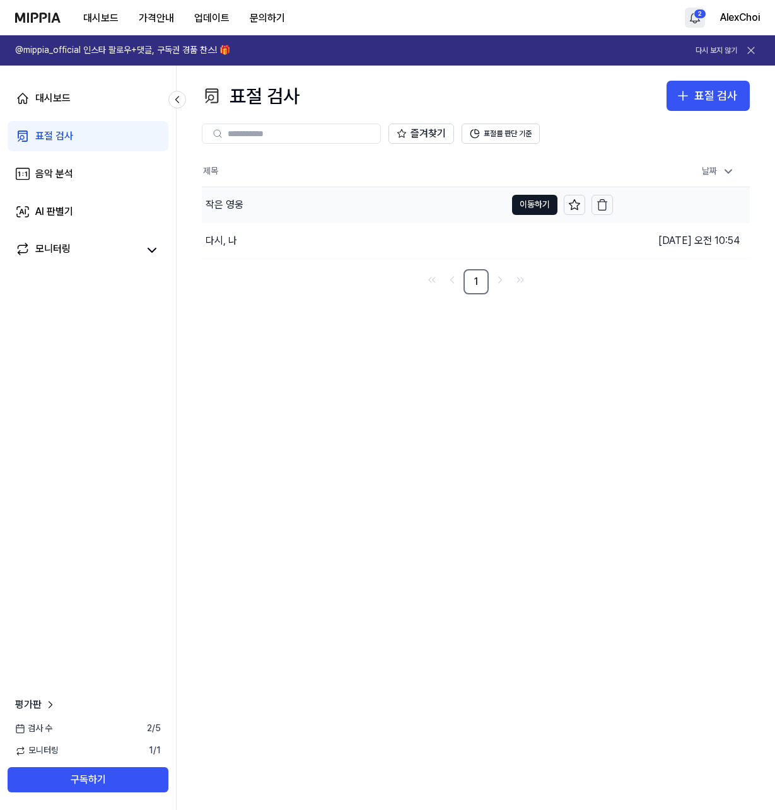
click at [316, 209] on div "작은 영웅" at bounding box center [354, 204] width 304 height 35
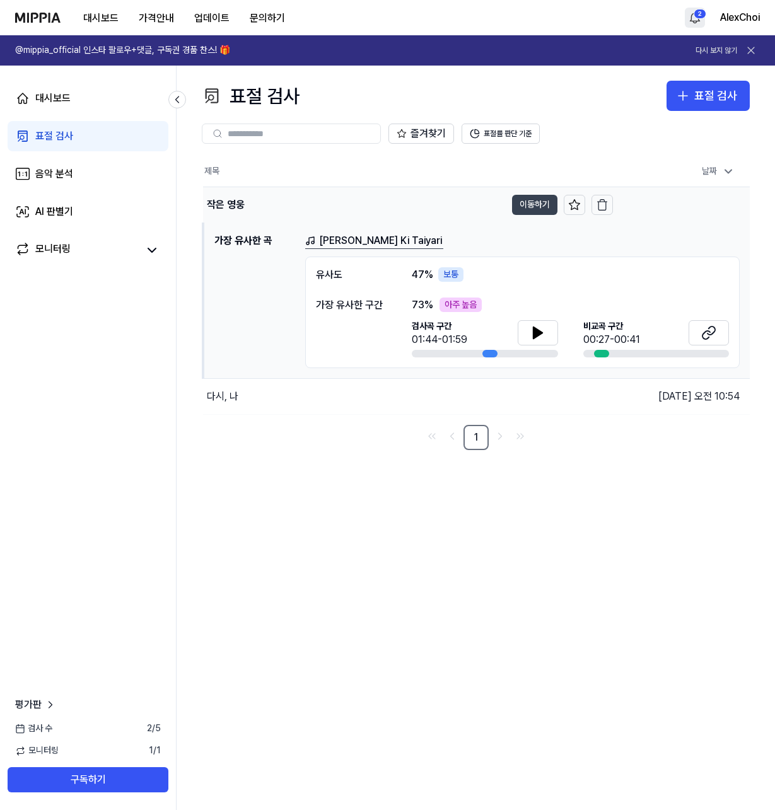
click at [522, 204] on button "이동하기" at bounding box center [534, 205] width 45 height 20
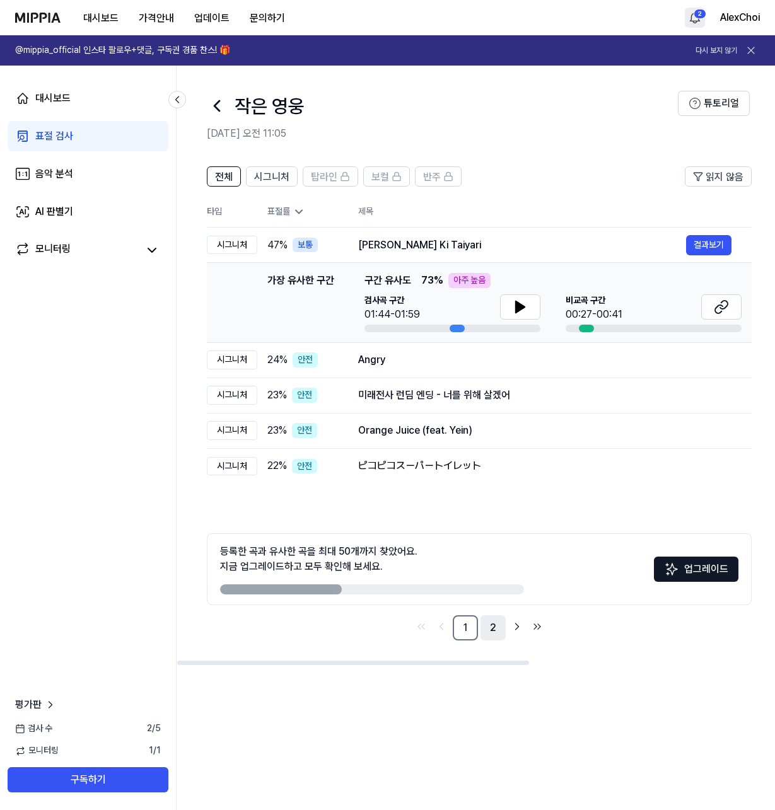
click at [488, 625] on link "2" at bounding box center [492, 627] width 25 height 25
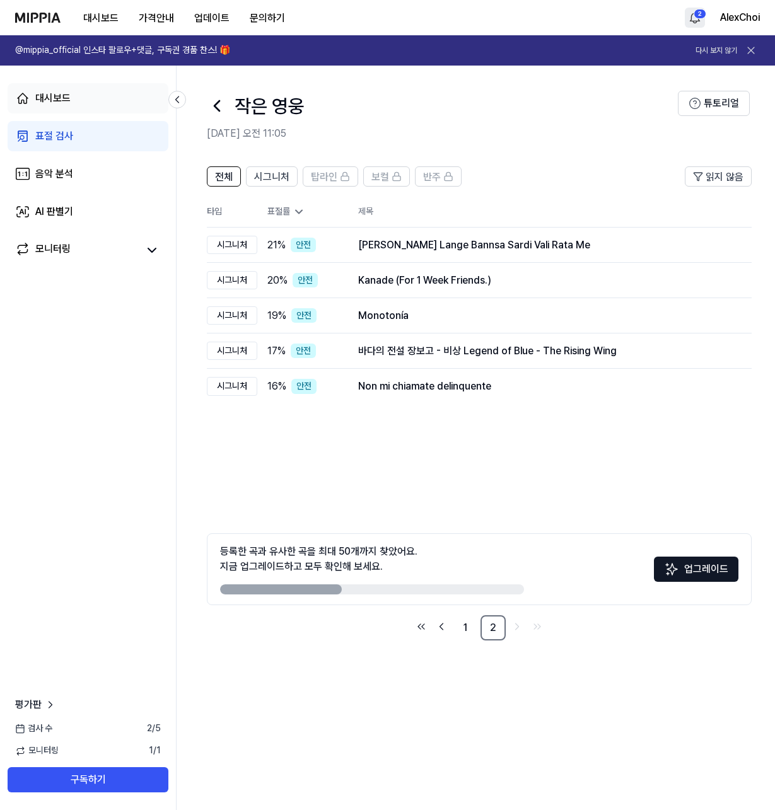
click at [58, 99] on div "대시보드" at bounding box center [52, 98] width 35 height 15
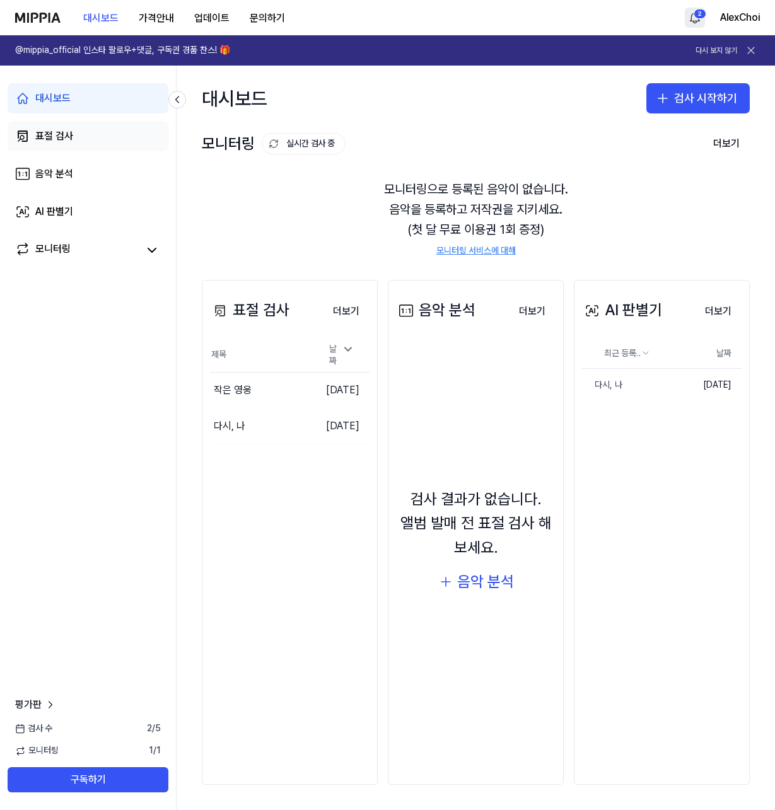
click at [78, 142] on link "표절 검사" at bounding box center [88, 136] width 161 height 30
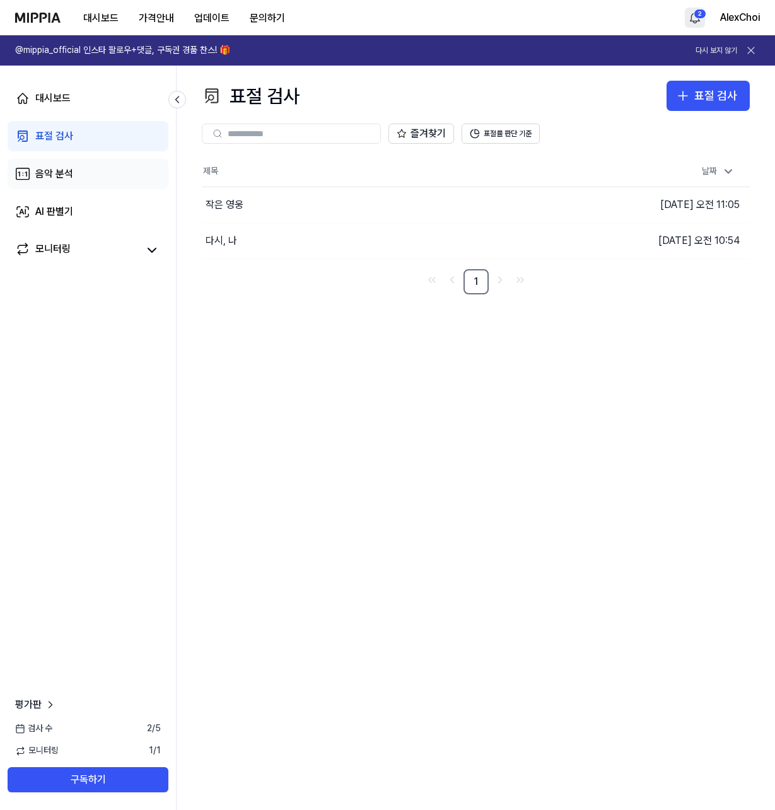
click at [58, 166] on link "음악 분석" at bounding box center [88, 174] width 161 height 30
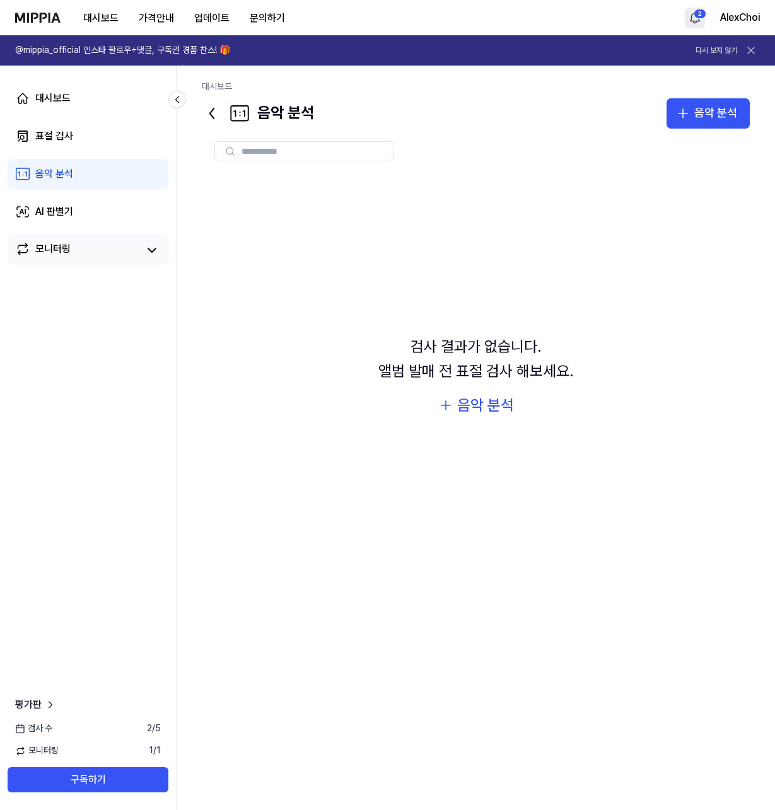
click at [61, 249] on div "모니터링" at bounding box center [52, 250] width 35 height 18
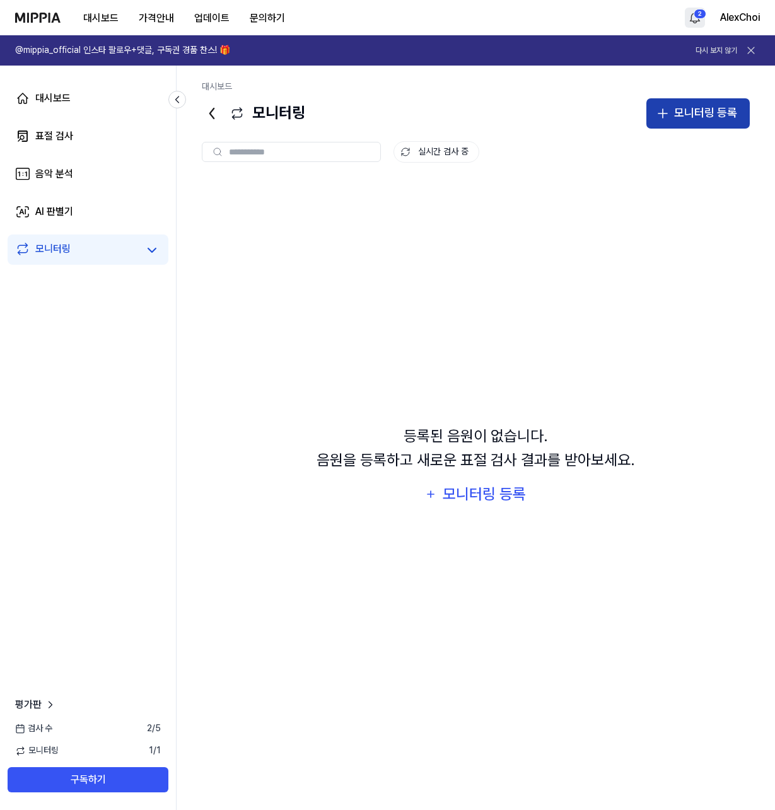
click at [686, 115] on div "모니터링 등록" at bounding box center [705, 113] width 63 height 18
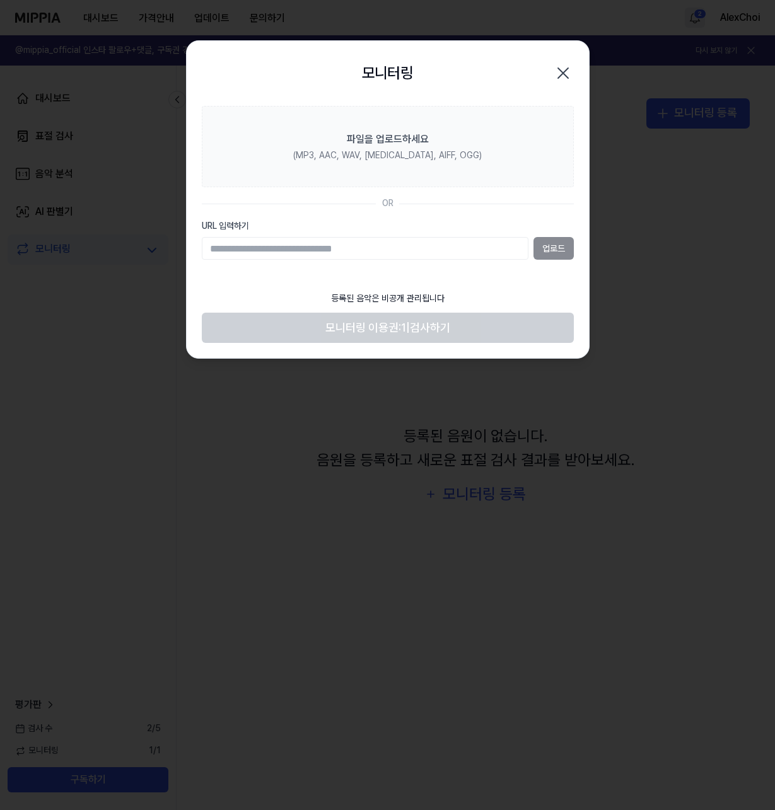
click at [562, 72] on icon "button" at bounding box center [563, 73] width 10 height 10
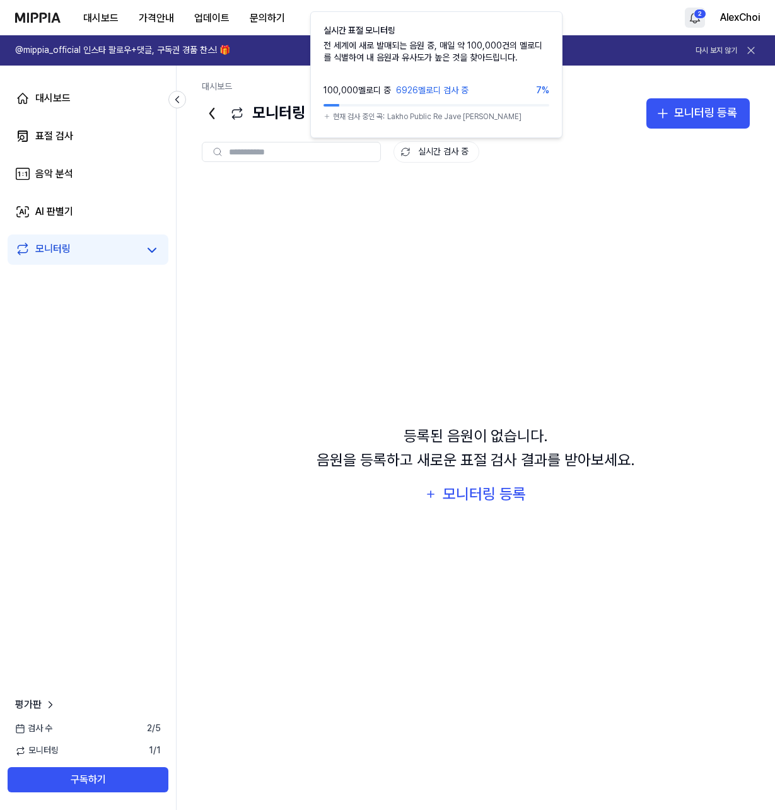
click at [444, 155] on button "실시간 검사 중" at bounding box center [436, 151] width 86 height 21
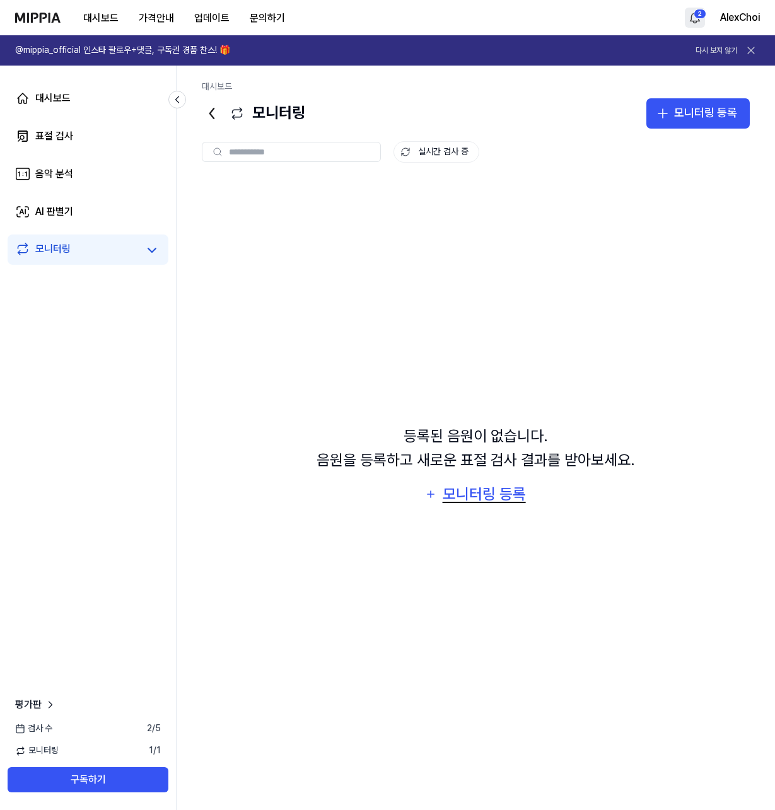
click at [478, 498] on div "모니터링 등록" at bounding box center [484, 494] width 86 height 24
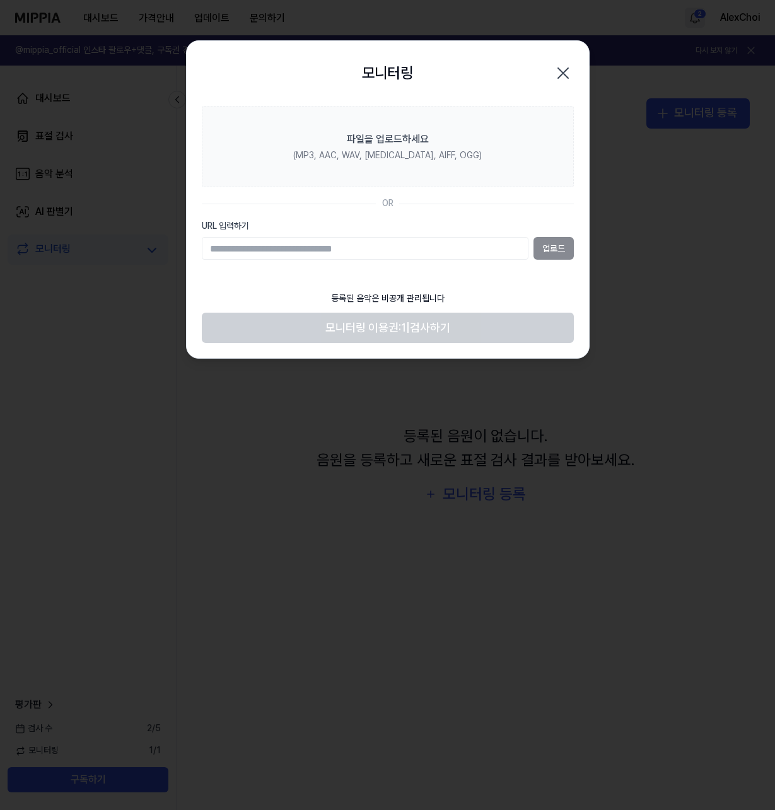
click at [562, 72] on icon "button" at bounding box center [563, 73] width 10 height 10
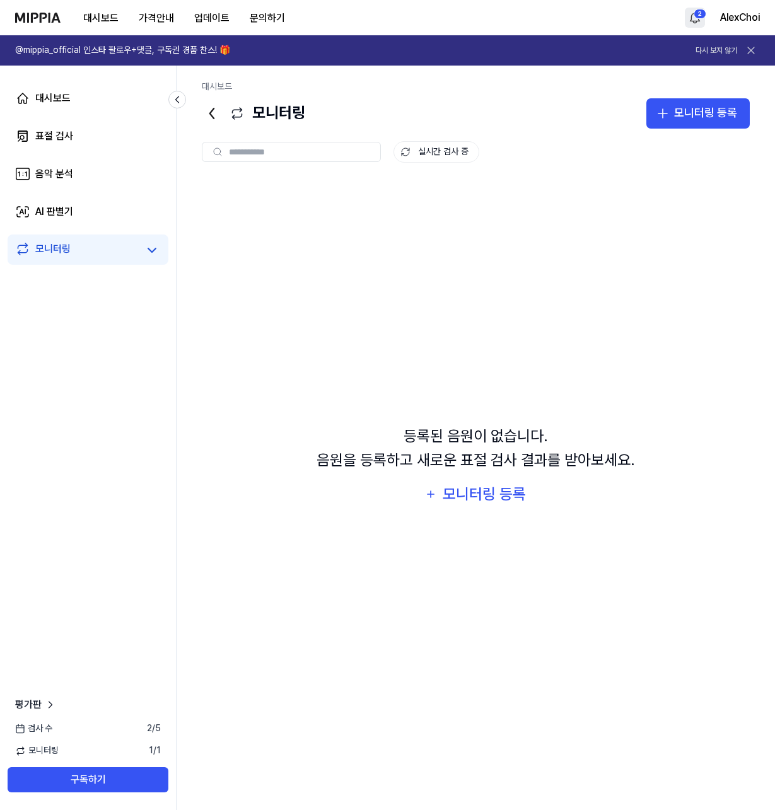
click at [572, 308] on div "등록된 음원이 없습니다. 음원을 등록하고 새로운 표절 검사 결과를 받아보세요. 모니터링 등록" at bounding box center [476, 465] width 548 height 573
click at [754, 49] on icon at bounding box center [750, 50] width 13 height 13
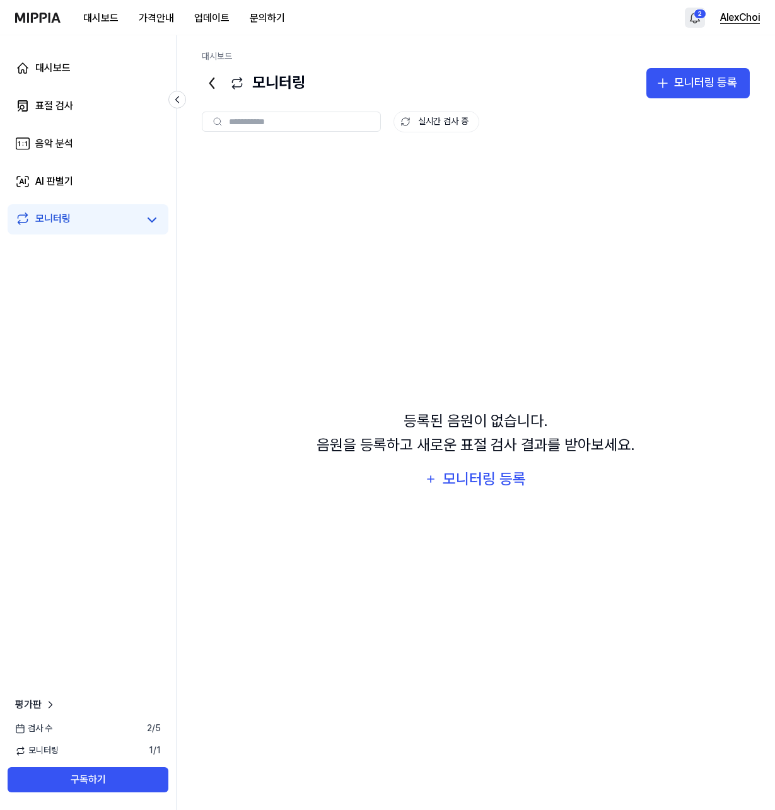
click at [735, 17] on button "AlexChoi" at bounding box center [740, 17] width 40 height 15
click at [619, 105] on button "로그아웃" at bounding box center [678, 107] width 145 height 13
